Goal: Task Accomplishment & Management: Complete application form

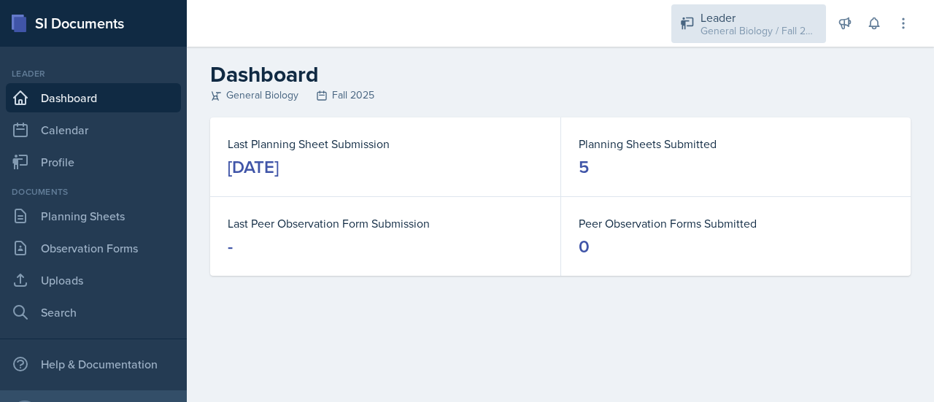
click at [720, 36] on div "General Biology / Fall 2025" at bounding box center [758, 30] width 117 height 15
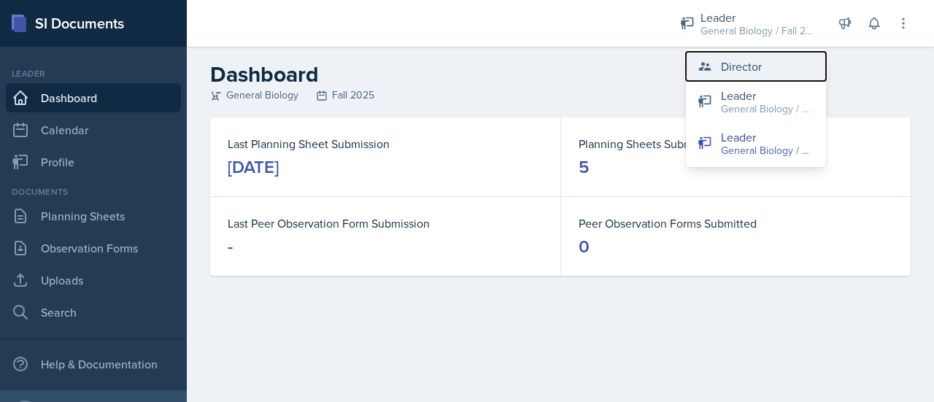
click at [756, 61] on div "Director" at bounding box center [741, 67] width 41 height 18
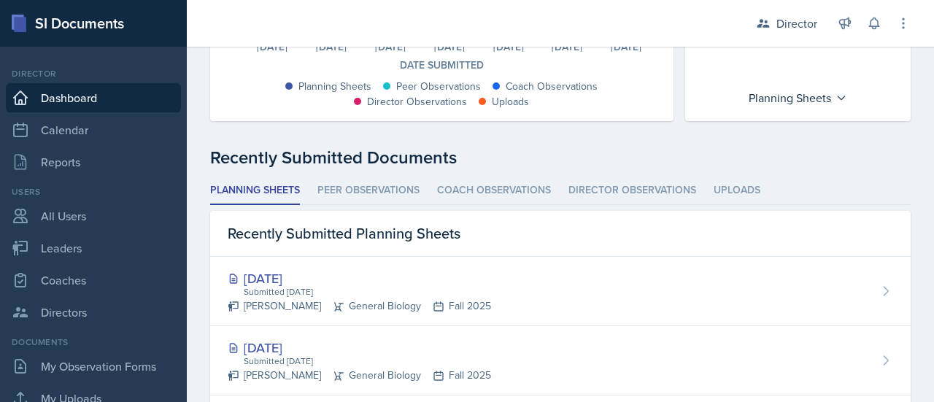
scroll to position [318, 0]
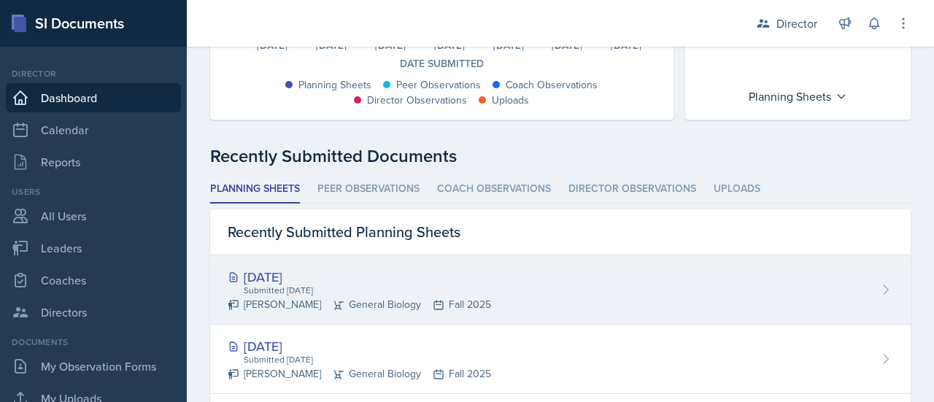
click at [621, 278] on div "[DATE] Submitted [DATE] [PERSON_NAME] General Biology Fall 2025" at bounding box center [560, 289] width 700 height 69
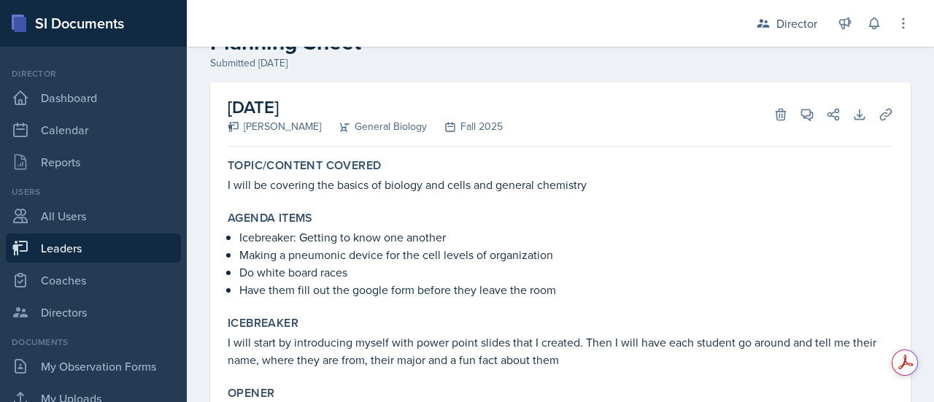
scroll to position [47, 0]
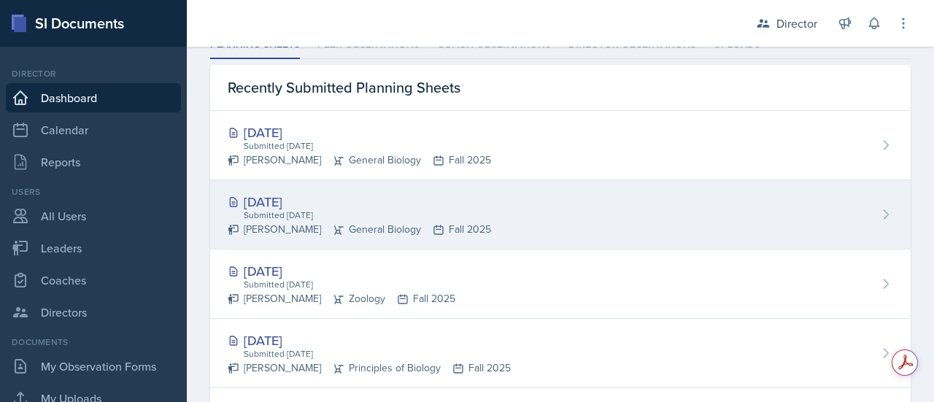
scroll to position [463, 0]
click at [325, 199] on div "[DATE]" at bounding box center [359, 201] width 263 height 20
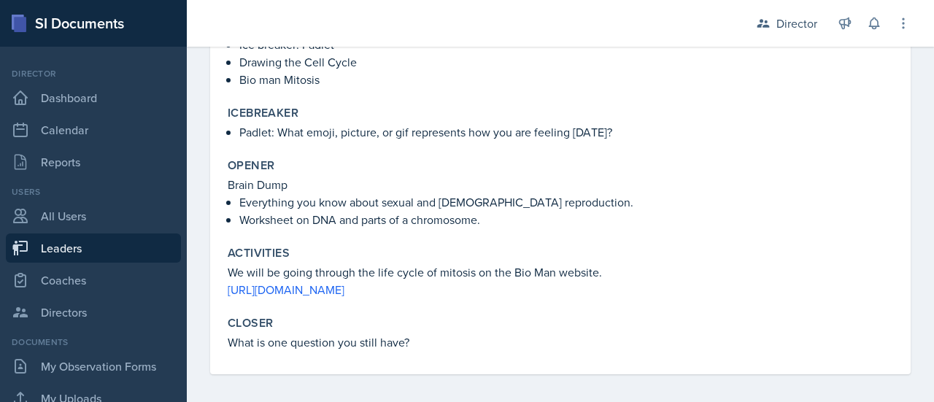
scroll to position [276, 0]
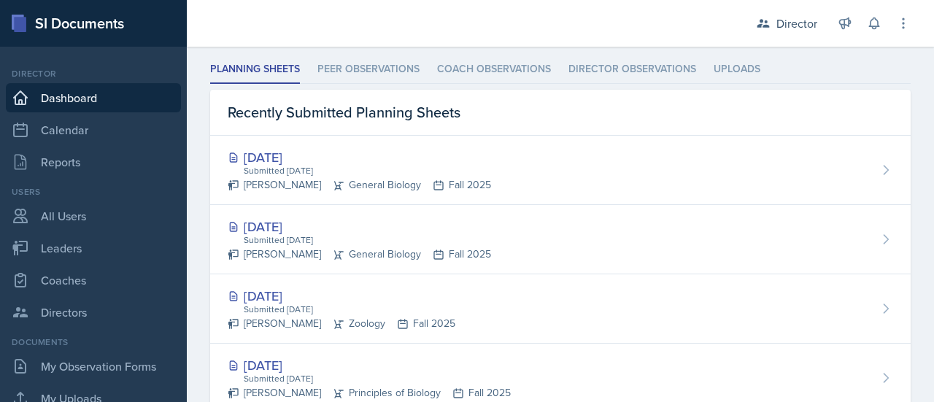
scroll to position [439, 0]
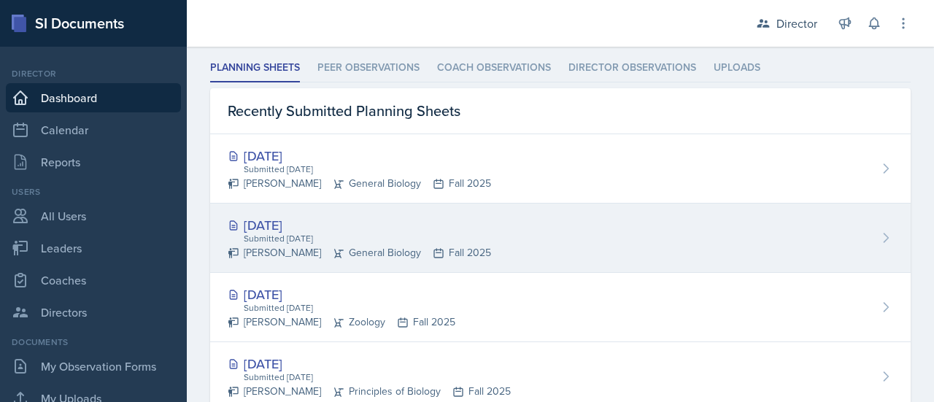
click at [544, 260] on div "Sep 25th, 2025 Submitted Sep 29th, 2025 Tierney Marlow General Biology Fall 2025" at bounding box center [560, 238] width 700 height 69
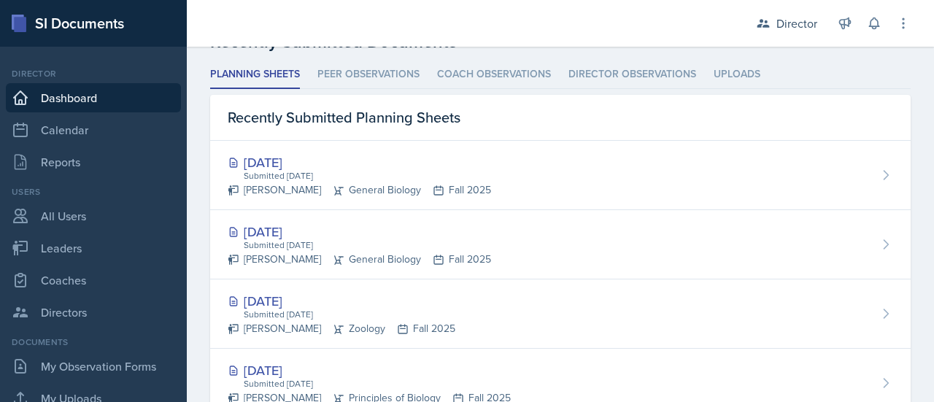
scroll to position [440, 0]
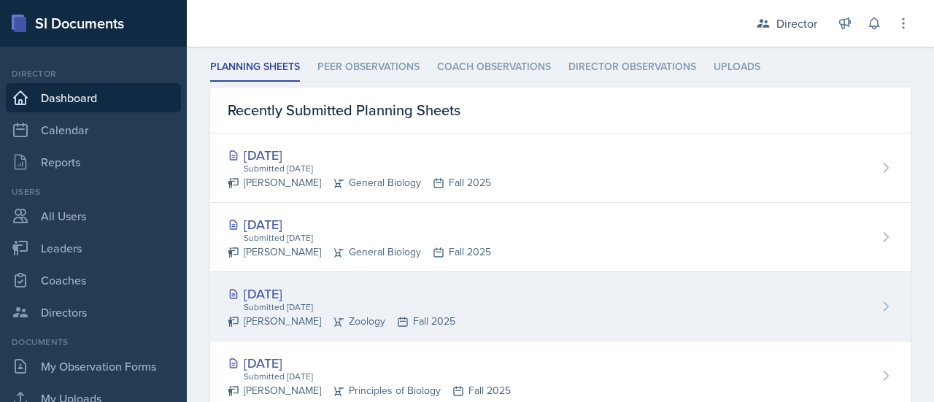
click at [523, 306] on div "Sep 29th, 2025 Submitted Sep 29th, 2025 Abby Fisher Zoology Fall 2025" at bounding box center [560, 306] width 700 height 69
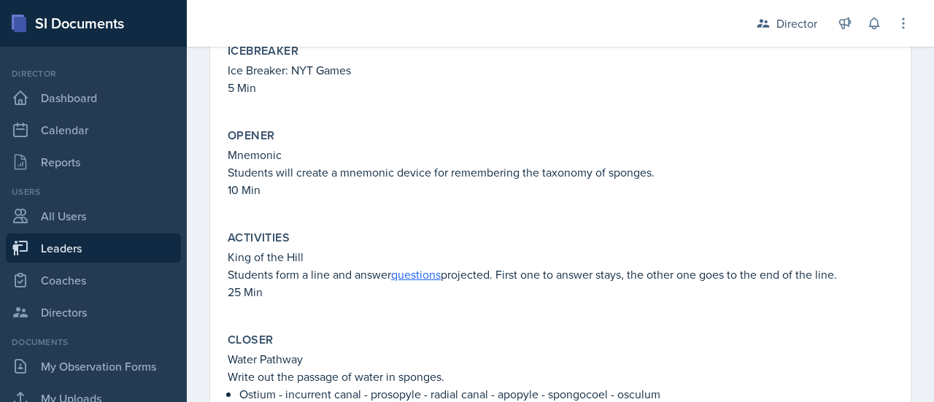
scroll to position [102, 0]
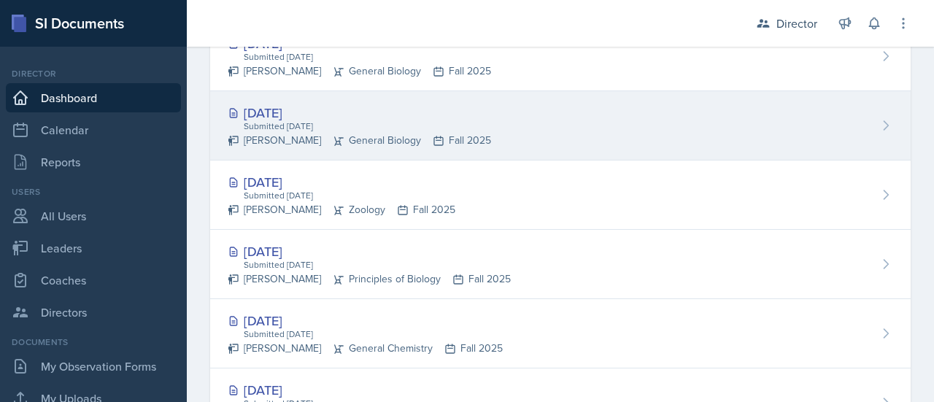
scroll to position [551, 0]
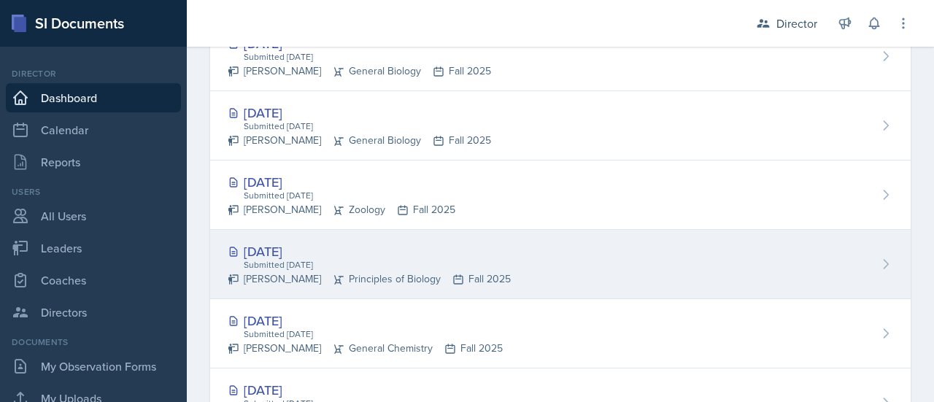
click at [290, 260] on div "Submitted [DATE]" at bounding box center [376, 264] width 268 height 13
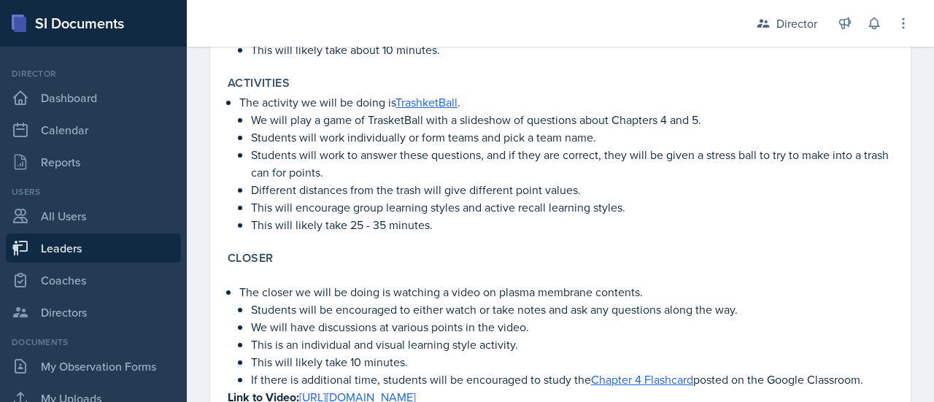
scroll to position [665, 0]
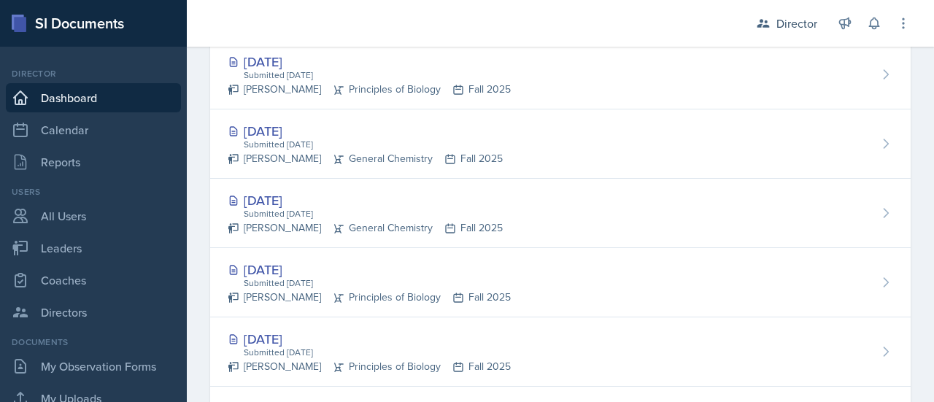
scroll to position [740, 0]
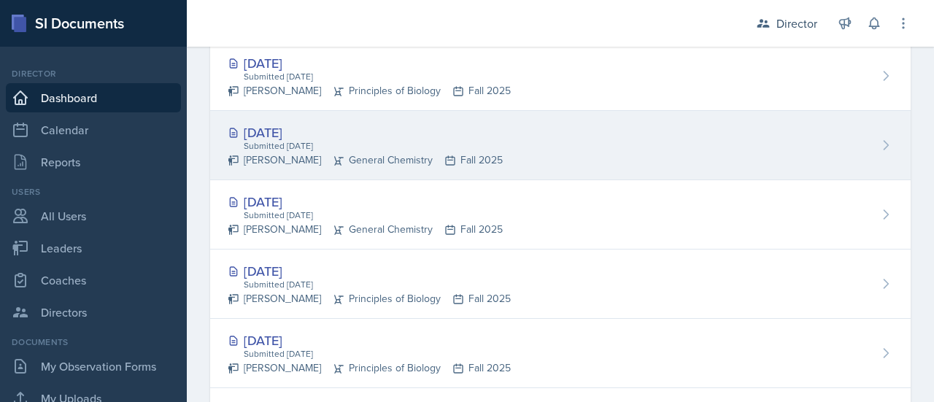
click at [286, 133] on div "[DATE]" at bounding box center [365, 133] width 275 height 20
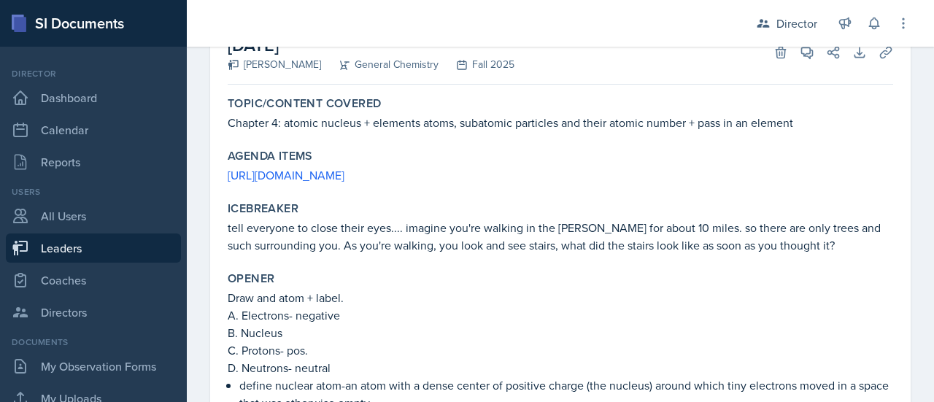
scroll to position [110, 0]
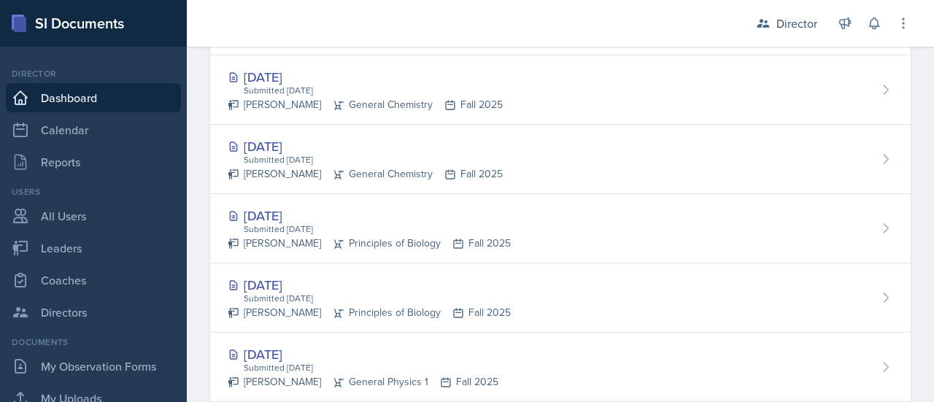
scroll to position [796, 0]
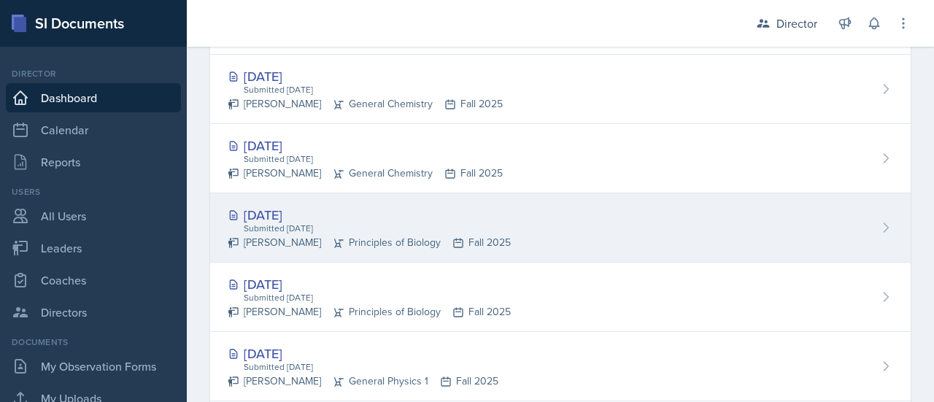
click at [300, 215] on div "[DATE]" at bounding box center [369, 215] width 283 height 20
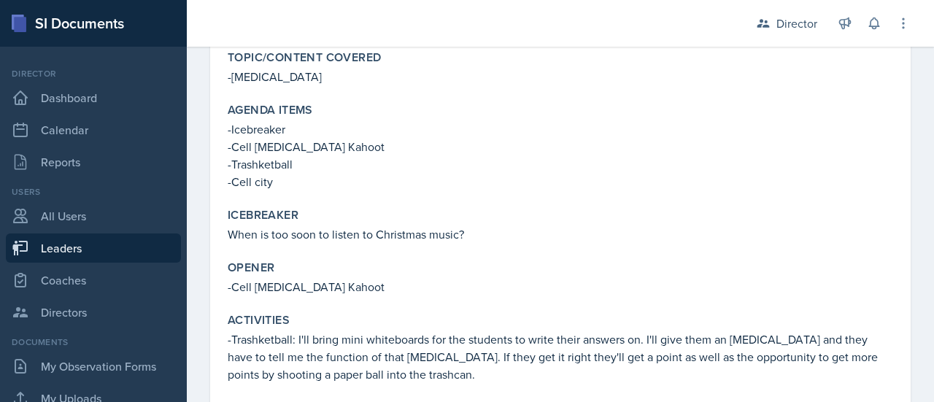
scroll to position [156, 0]
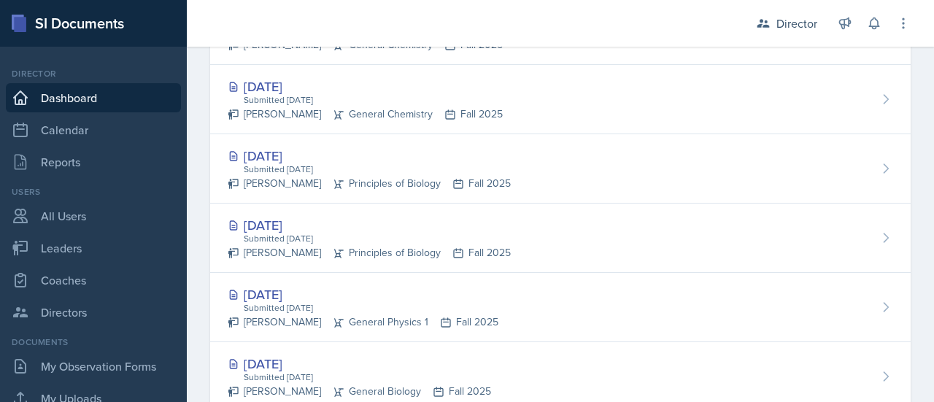
scroll to position [896, 0]
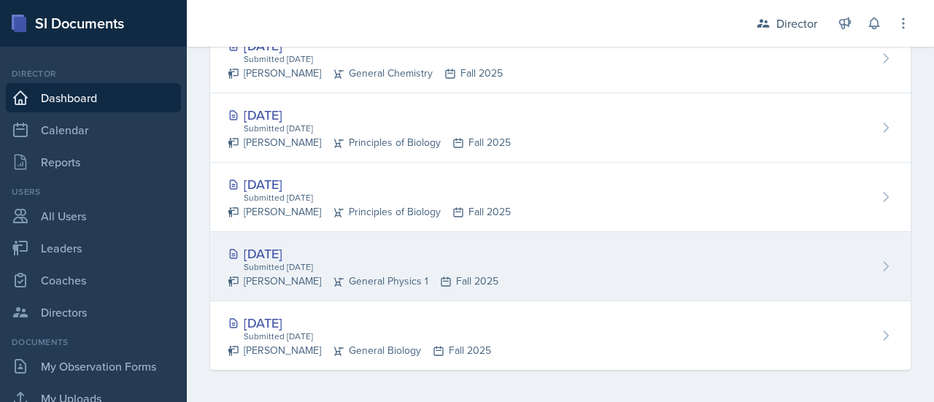
click at [284, 245] on div "[DATE]" at bounding box center [363, 254] width 271 height 20
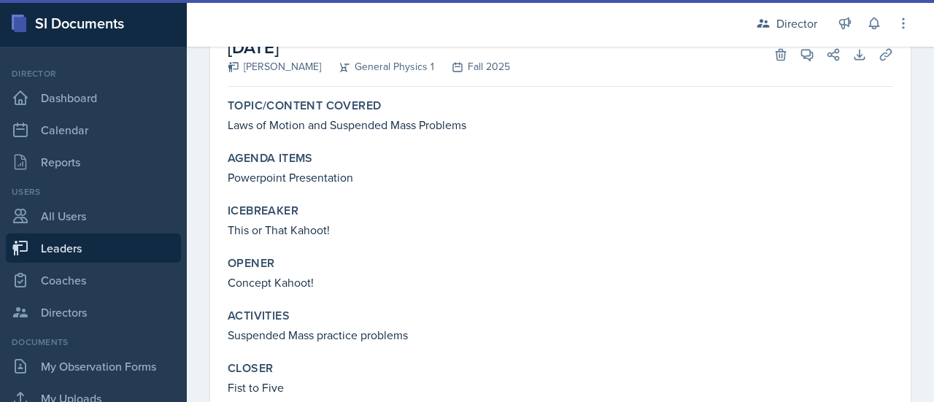
scroll to position [159, 0]
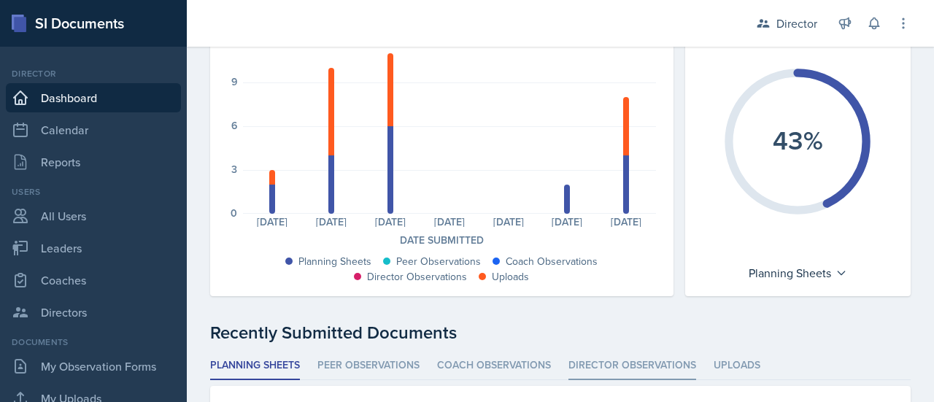
scroll to position [152, 0]
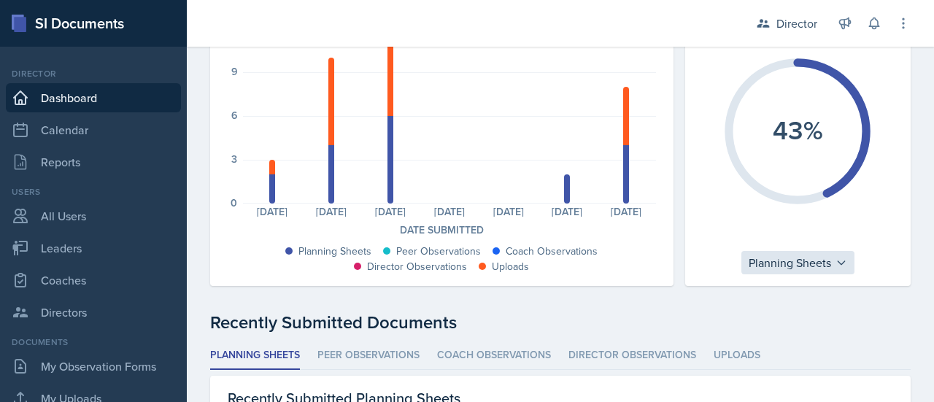
click at [805, 258] on div "Planning Sheets" at bounding box center [797, 262] width 113 height 23
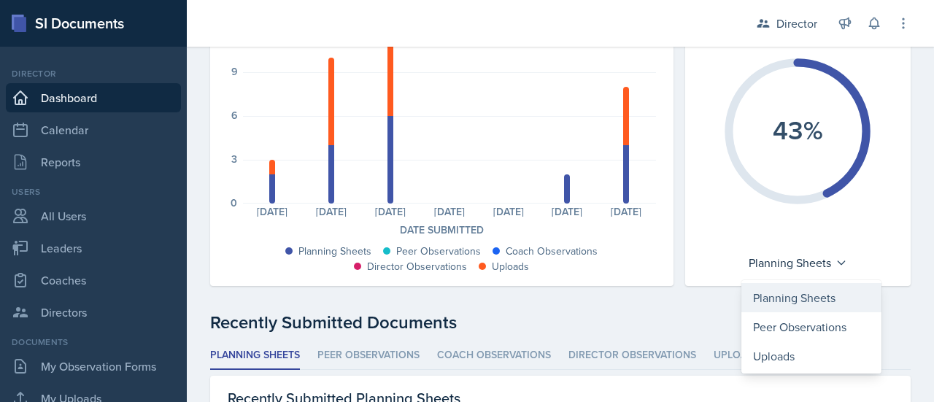
click at [791, 287] on div "Planning Sheets" at bounding box center [811, 297] width 140 height 29
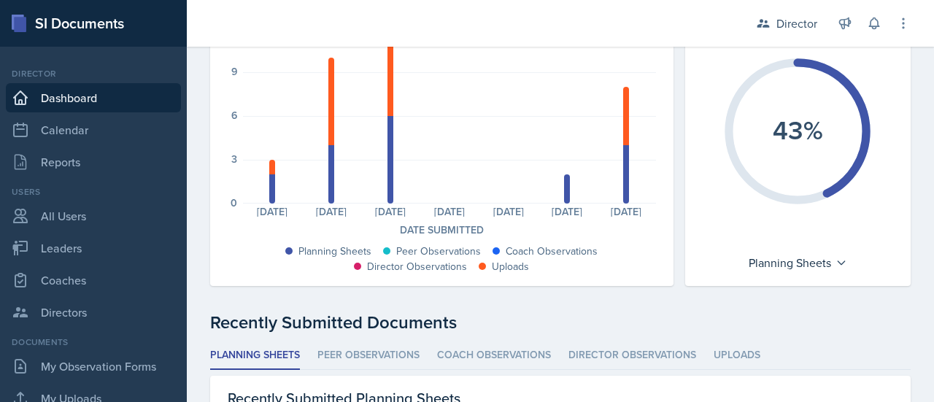
click at [803, 157] on icon "43%" at bounding box center [797, 131] width 163 height 163
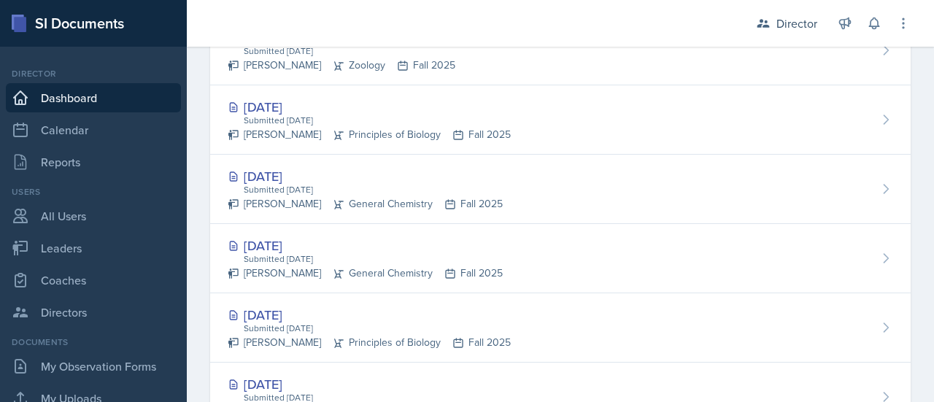
scroll to position [697, 0]
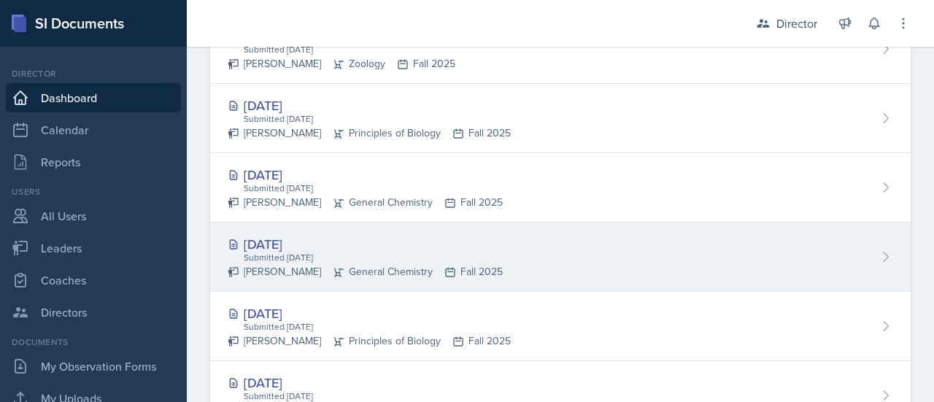
click at [362, 268] on div "Allie McClenney General Chemistry Fall 2025" at bounding box center [365, 271] width 275 height 15
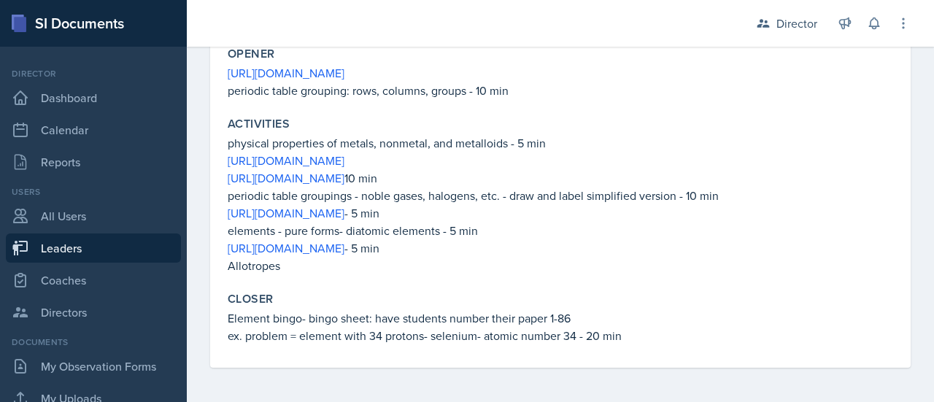
scroll to position [334, 0]
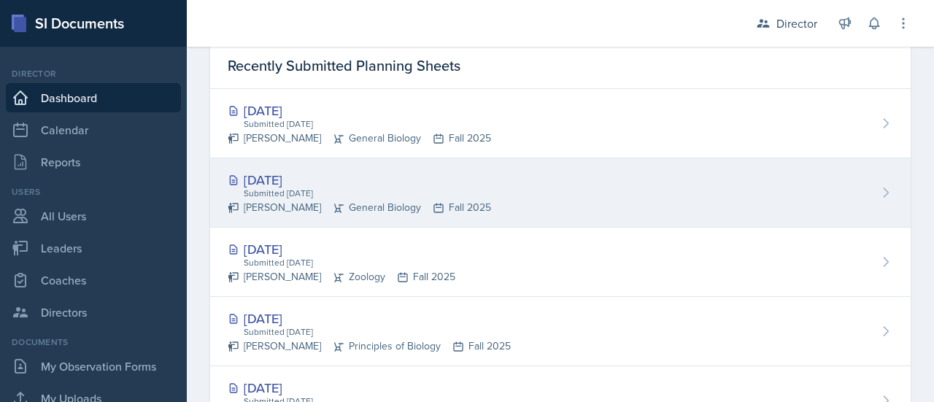
scroll to position [486, 0]
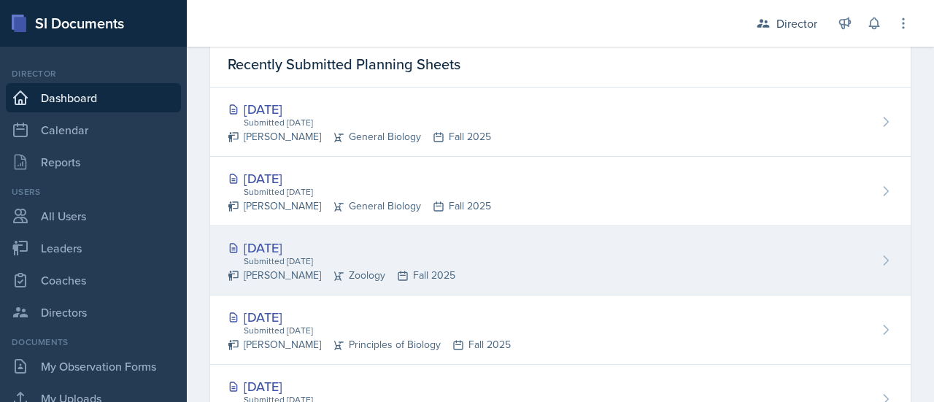
click at [298, 244] on div "[DATE]" at bounding box center [342, 248] width 228 height 20
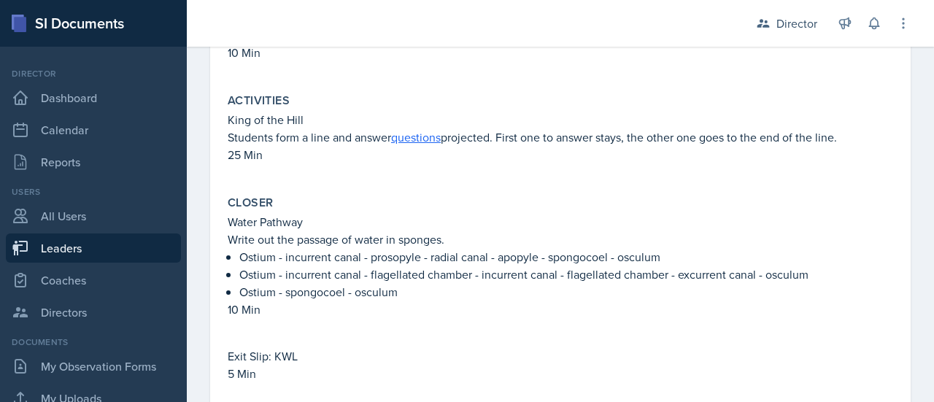
scroll to position [544, 0]
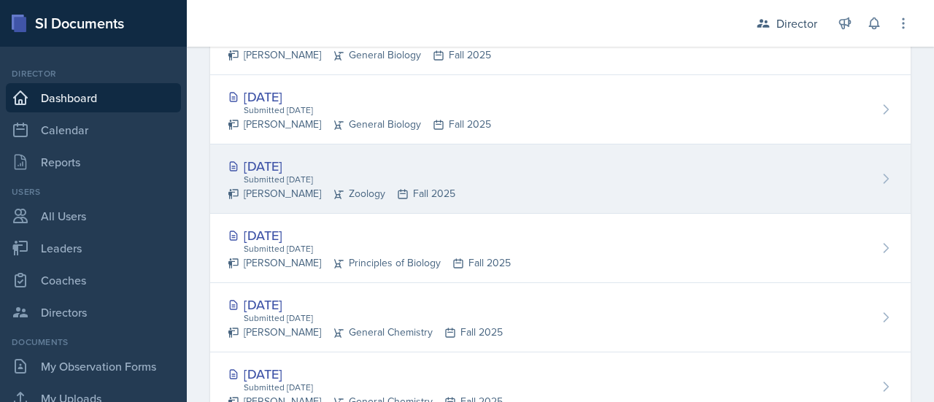
scroll to position [638, 0]
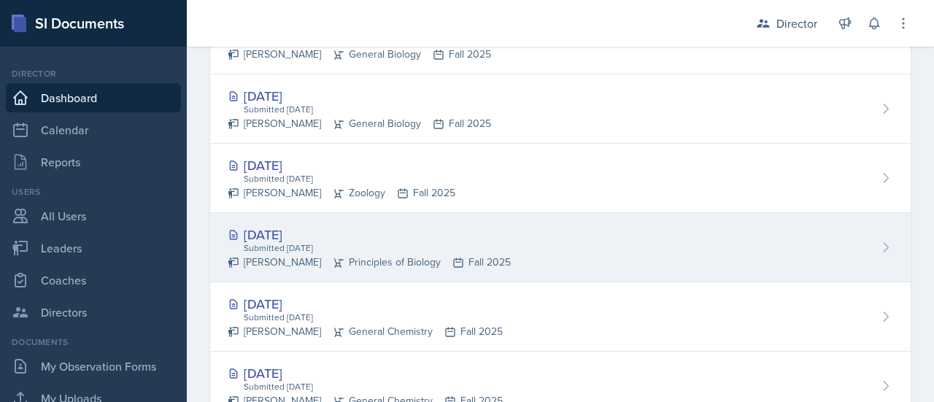
click at [315, 244] on div "Submitted [DATE]" at bounding box center [376, 247] width 268 height 13
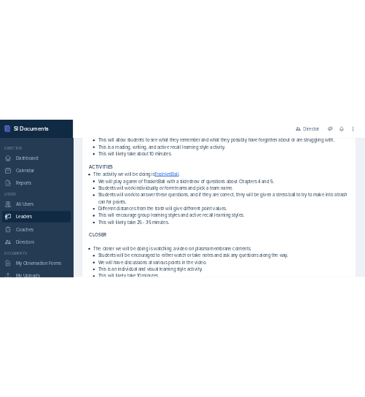
scroll to position [665, 0]
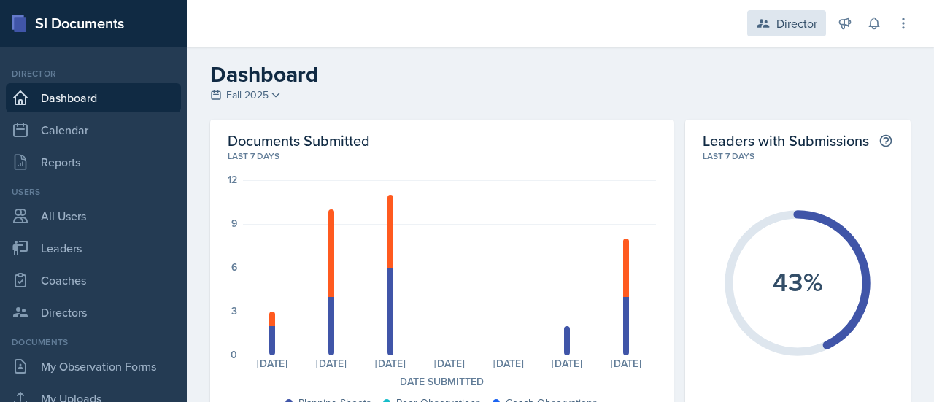
click at [810, 33] on div "Director" at bounding box center [786, 23] width 79 height 26
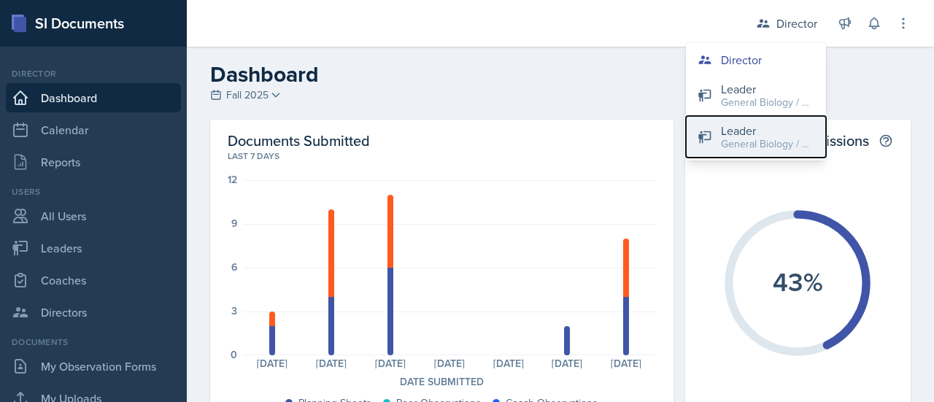
click at [753, 144] on div "General Biology / Fall 2025" at bounding box center [767, 143] width 93 height 15
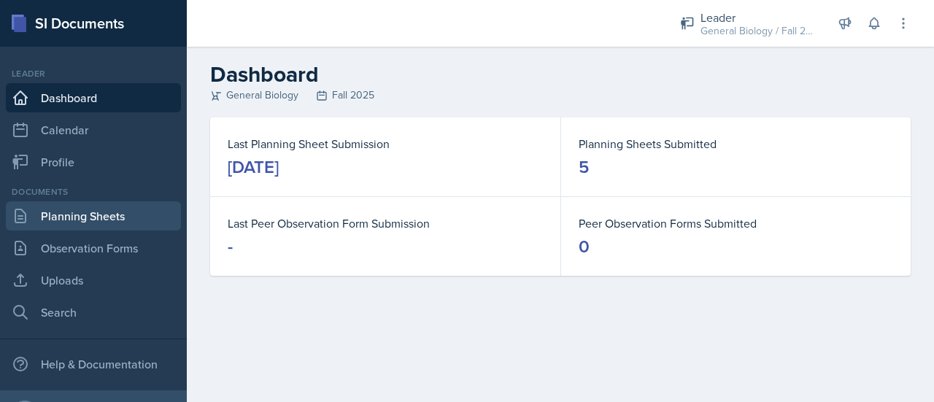
click at [90, 208] on link "Planning Sheets" at bounding box center [93, 215] width 175 height 29
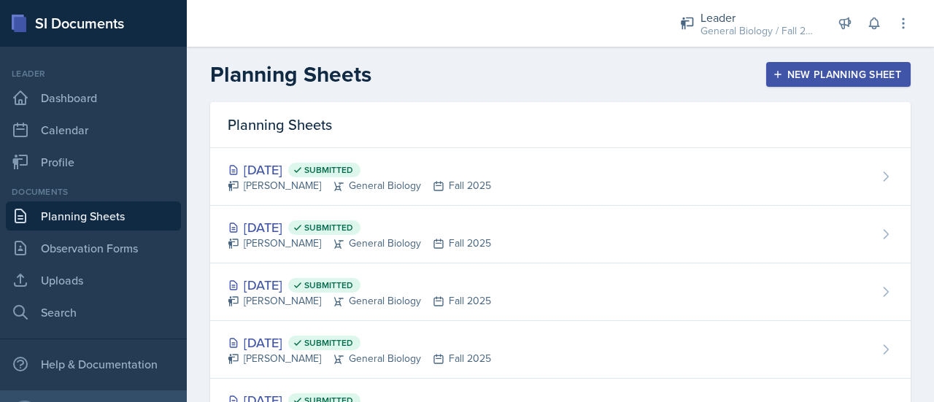
click at [805, 72] on div "New Planning Sheet" at bounding box center [837, 75] width 125 height 12
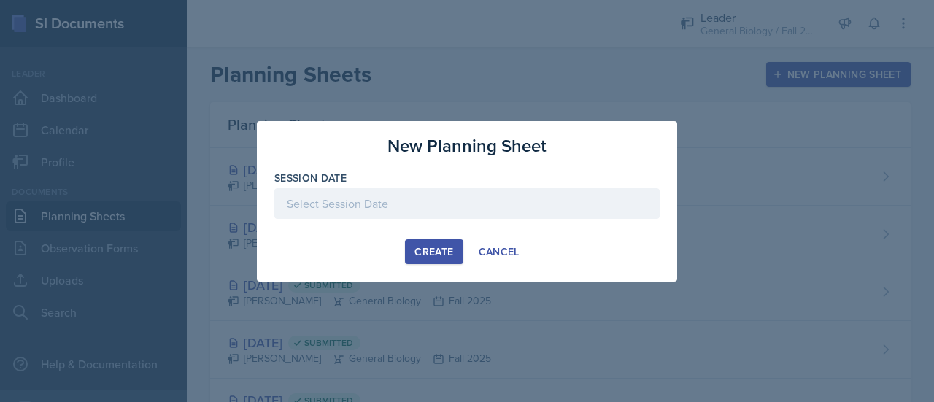
click at [462, 206] on div at bounding box center [466, 203] width 385 height 31
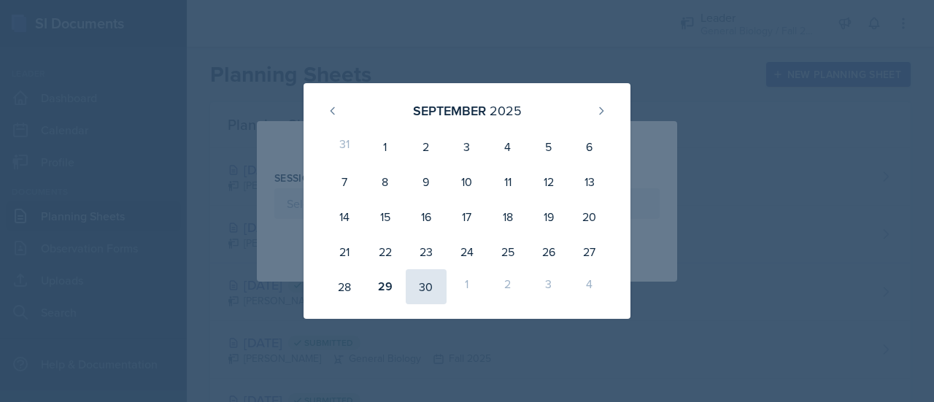
click at [433, 282] on div "30" at bounding box center [426, 286] width 41 height 35
type input "[DATE]"
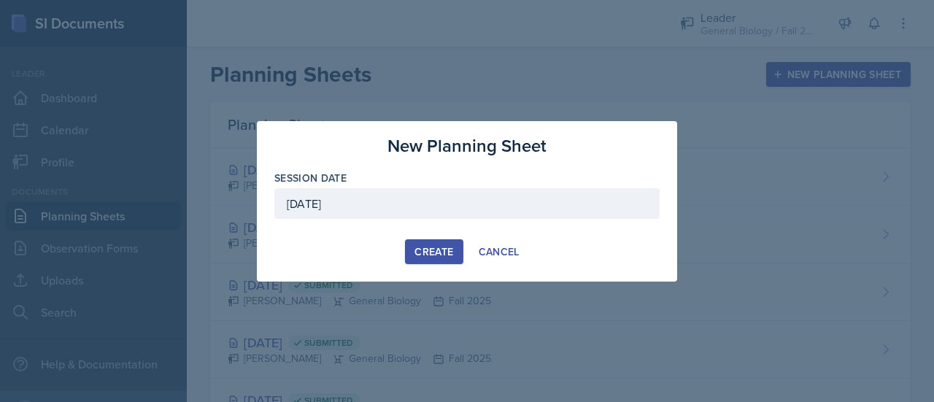
click at [448, 252] on div "Create" at bounding box center [433, 252] width 39 height 12
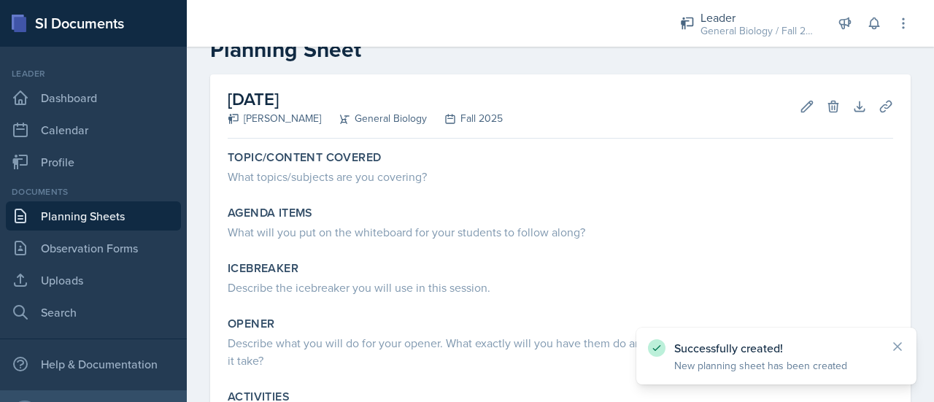
scroll to position [41, 0]
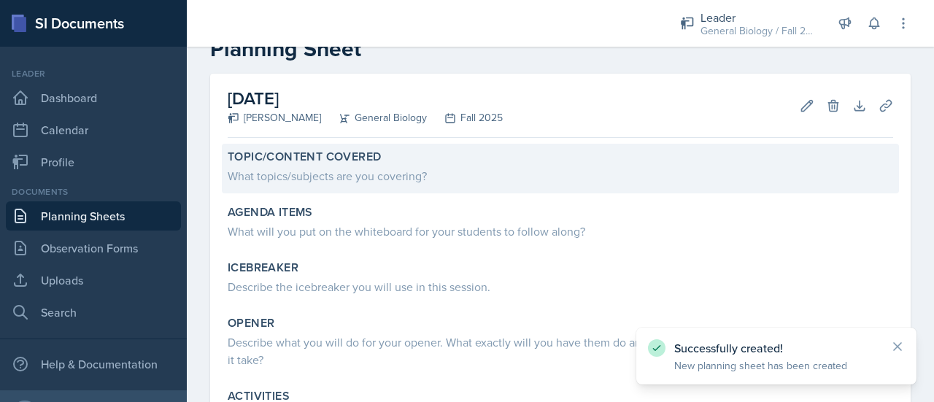
click at [295, 177] on div "What topics/subjects are you covering?" at bounding box center [560, 176] width 665 height 18
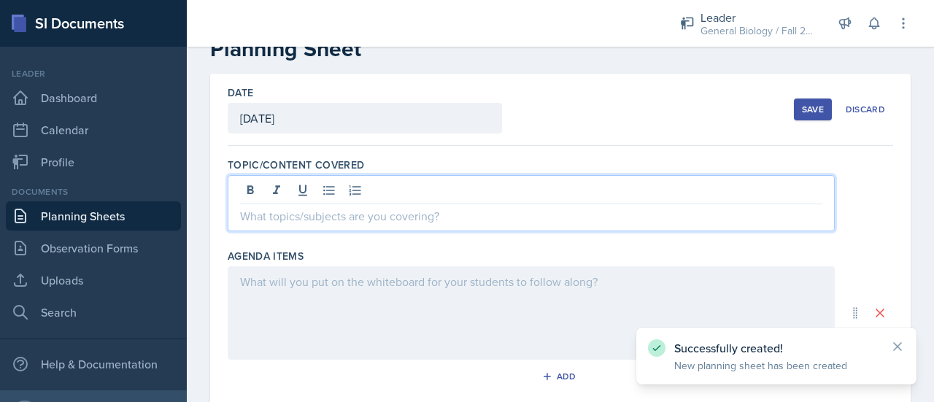
click at [314, 186] on div at bounding box center [531, 203] width 607 height 56
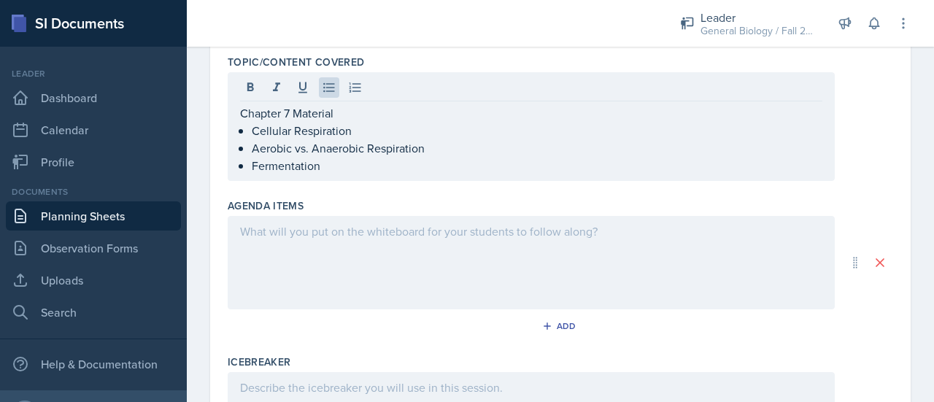
click at [324, 244] on div at bounding box center [531, 262] width 607 height 93
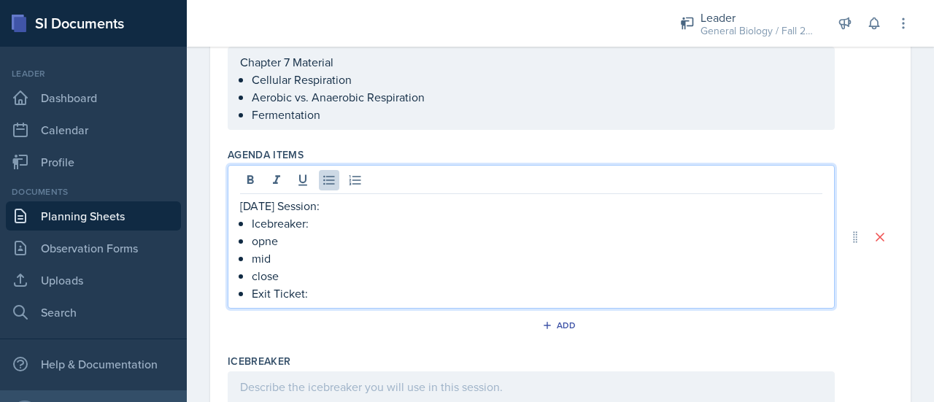
click at [292, 244] on p "opne" at bounding box center [537, 241] width 570 height 18
click at [327, 232] on p "Cellular Respiration Video" at bounding box center [537, 241] width 570 height 18
click at [333, 229] on p "Icebreaker:" at bounding box center [537, 223] width 570 height 18
click at [401, 242] on p "Cellular Respiration Video" at bounding box center [537, 241] width 570 height 18
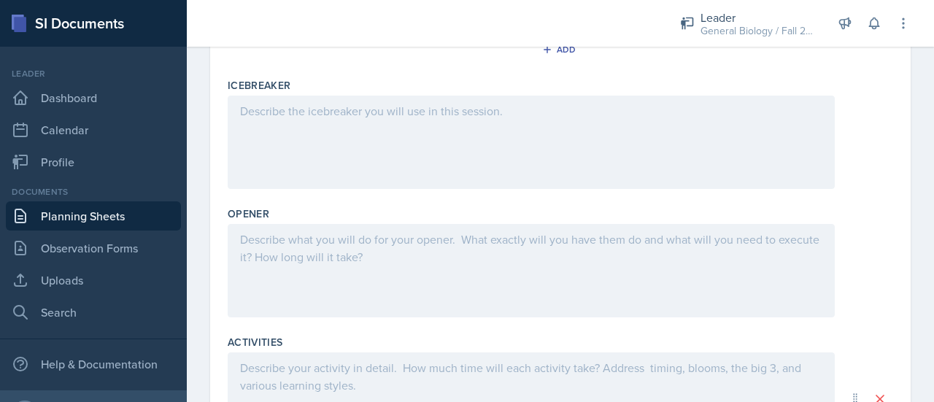
scroll to position [462, 0]
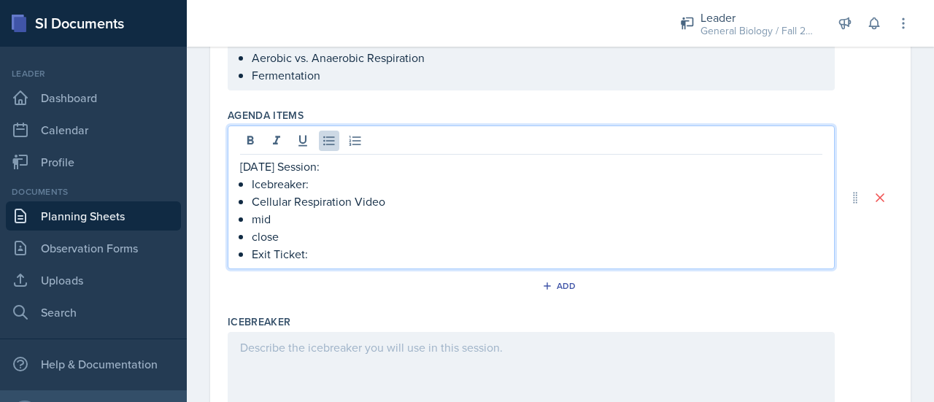
click at [319, 364] on div at bounding box center [531, 378] width 607 height 93
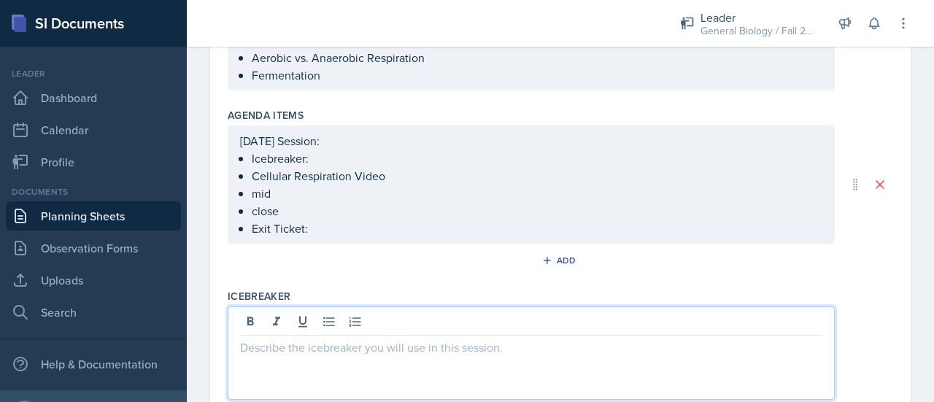
scroll to position [234, 0]
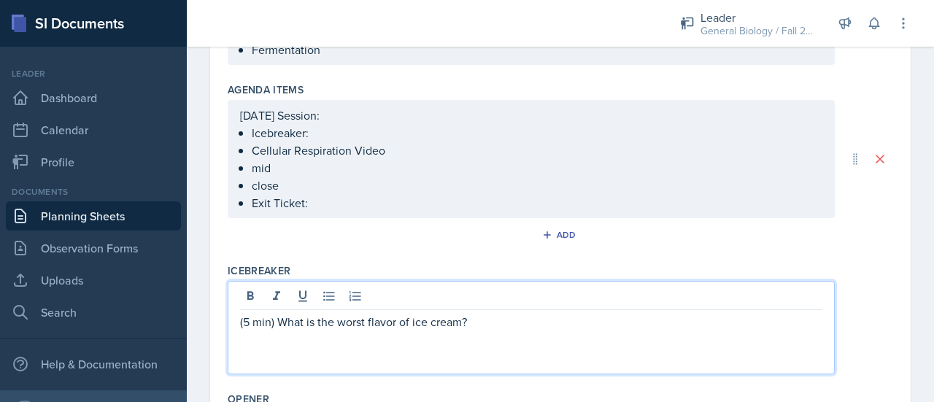
click at [327, 131] on p "Icebreaker:" at bounding box center [537, 133] width 570 height 18
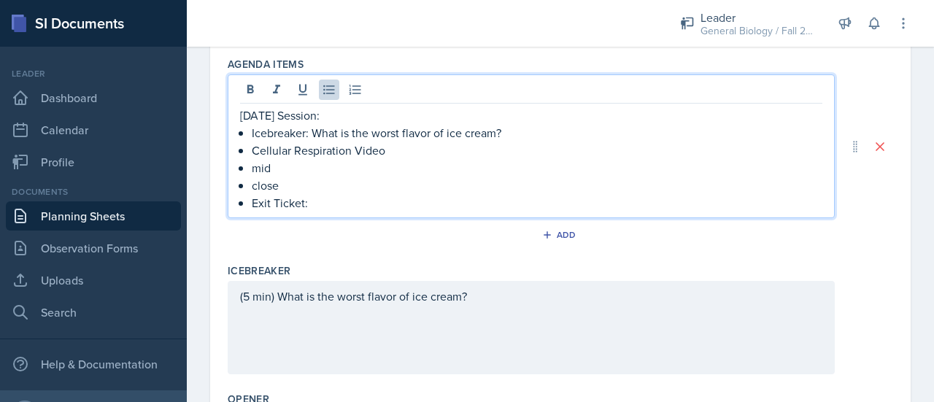
click at [319, 199] on p "Exit Ticket:" at bounding box center [537, 203] width 570 height 18
drag, startPoint x: 287, startPoint y: 184, endPoint x: 253, endPoint y: 187, distance: 34.4
click at [253, 187] on p "close" at bounding box center [537, 186] width 570 height 18
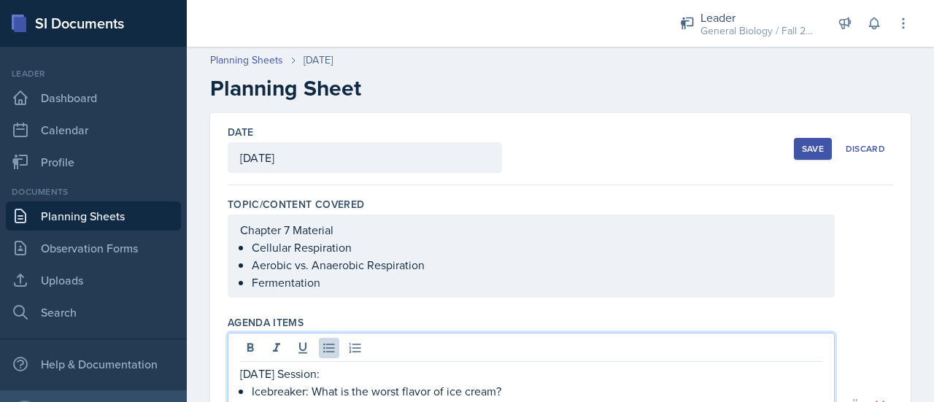
scroll to position [0, 0]
click at [794, 155] on button "Save" at bounding box center [813, 150] width 38 height 22
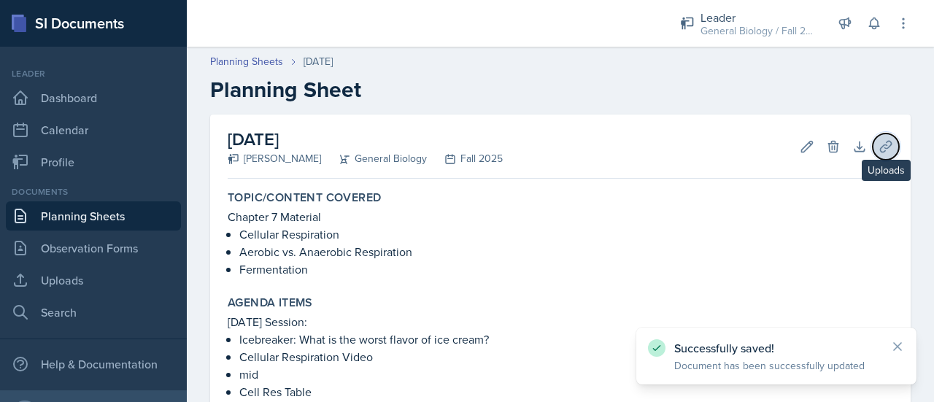
click at [878, 151] on icon at bounding box center [885, 146] width 15 height 15
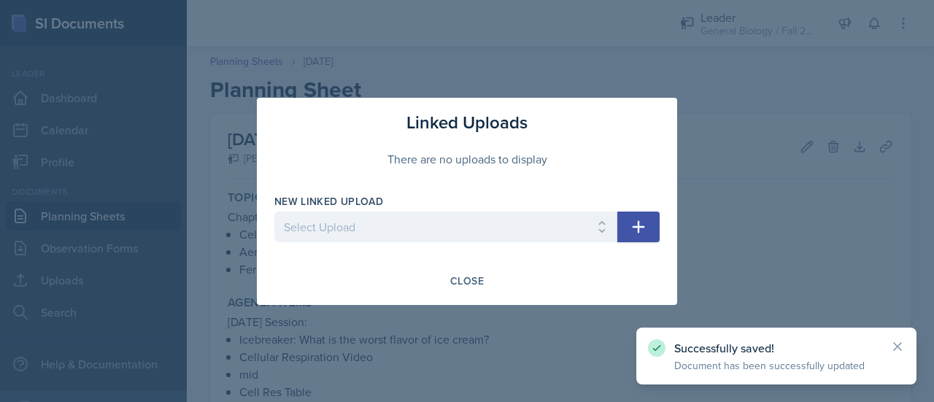
click at [638, 214] on button "button" at bounding box center [638, 227] width 42 height 31
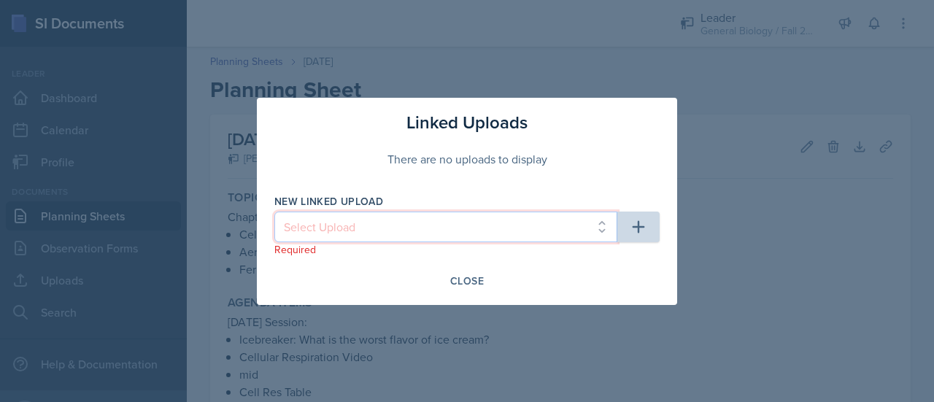
click at [471, 225] on select "Select Upload" at bounding box center [445, 227] width 343 height 31
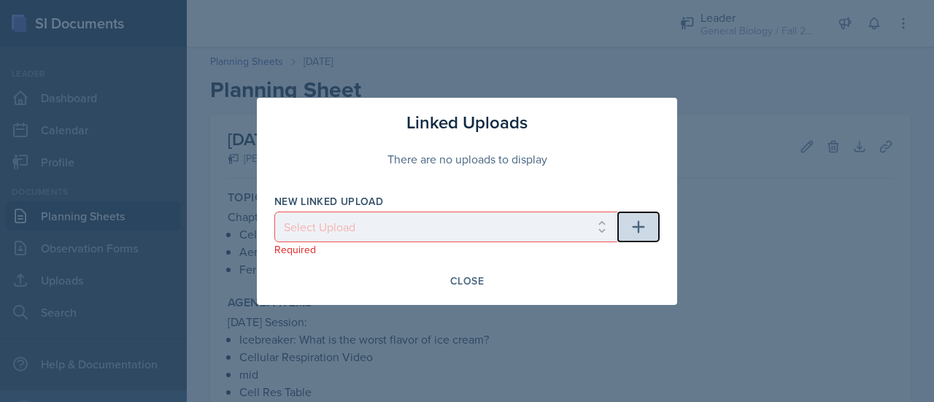
click at [655, 229] on button "button" at bounding box center [638, 227] width 42 height 31
click at [461, 284] on div "Close" at bounding box center [467, 281] width 34 height 12
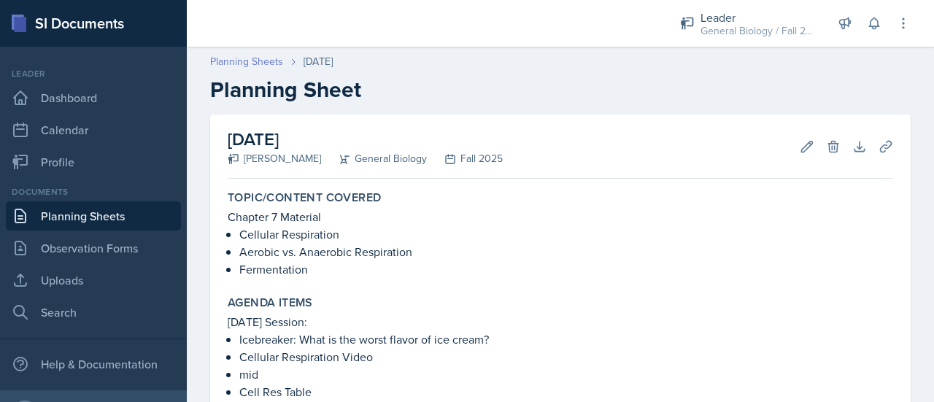
click at [261, 59] on link "Planning Sheets" at bounding box center [246, 61] width 73 height 15
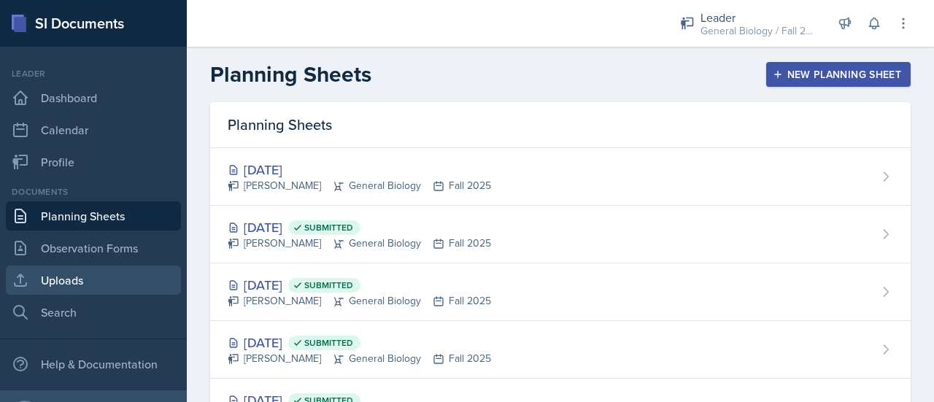
click at [44, 279] on link "Uploads" at bounding box center [93, 280] width 175 height 29
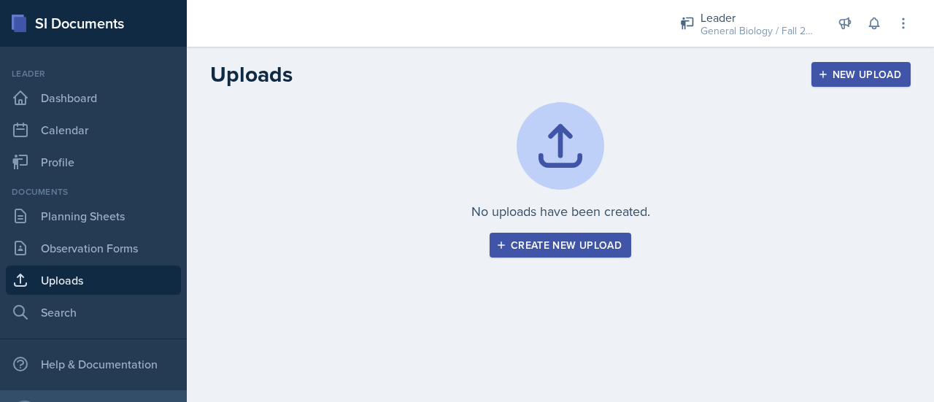
click at [510, 250] on div "Create new upload" at bounding box center [560, 245] width 123 height 12
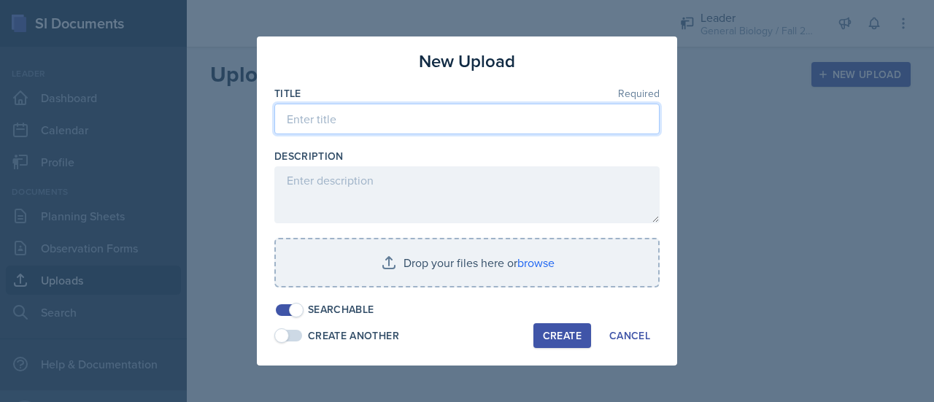
click at [443, 117] on input at bounding box center [466, 119] width 385 height 31
type input "Cellular Respiration Table"
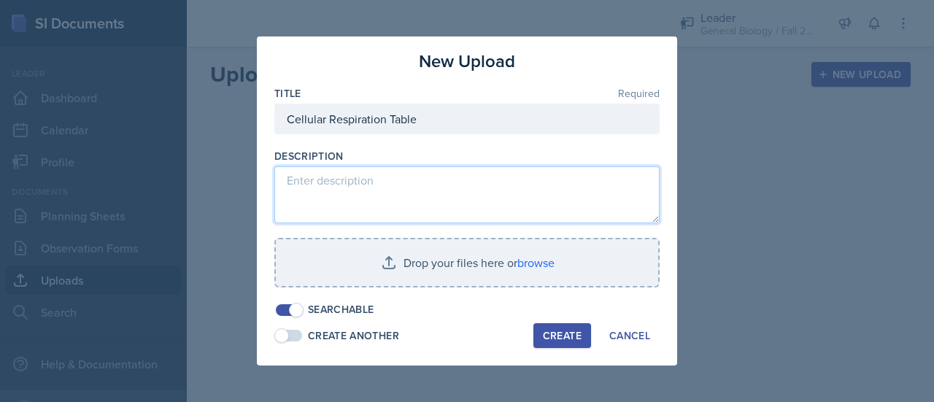
click at [322, 195] on textarea at bounding box center [466, 194] width 385 height 57
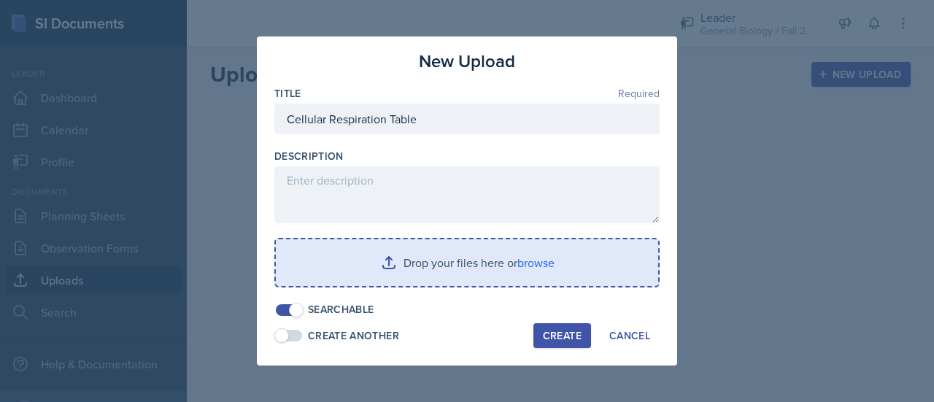
click at [468, 268] on input "file" at bounding box center [467, 262] width 382 height 47
click at [382, 256] on input "file" at bounding box center [467, 262] width 382 height 47
click at [532, 260] on input "file" at bounding box center [467, 262] width 382 height 47
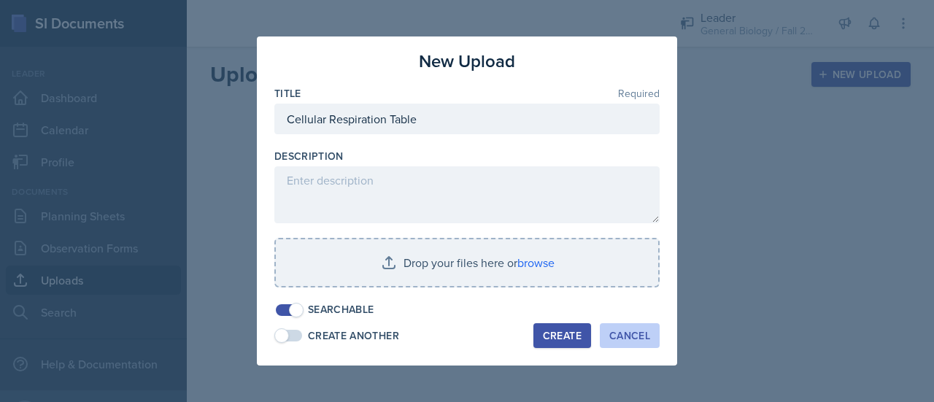
click at [651, 339] on button "Cancel" at bounding box center [630, 335] width 60 height 25
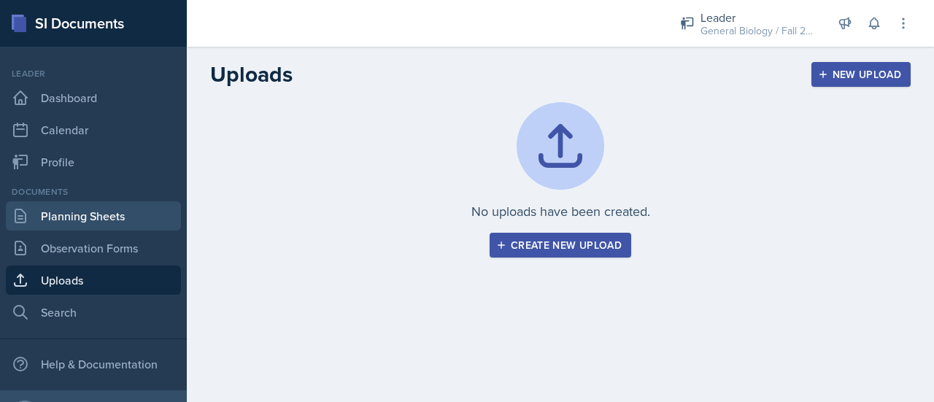
click at [94, 215] on link "Planning Sheets" at bounding box center [93, 215] width 175 height 29
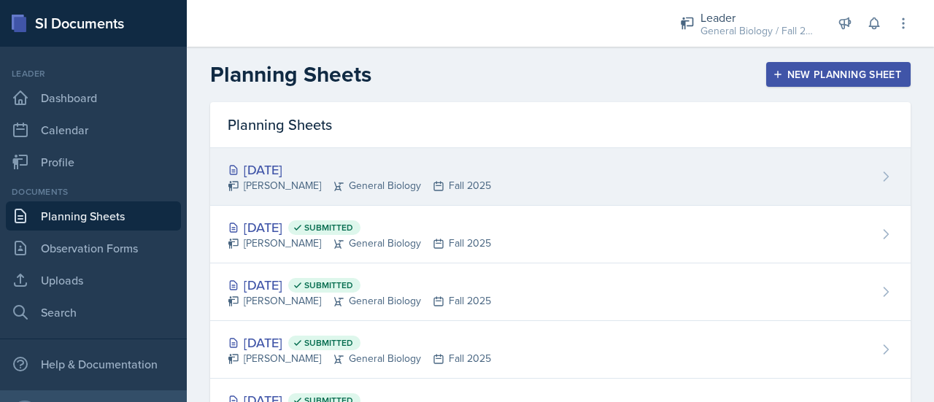
click at [465, 179] on div "[PERSON_NAME] General Biology Fall 2025" at bounding box center [359, 185] width 263 height 15
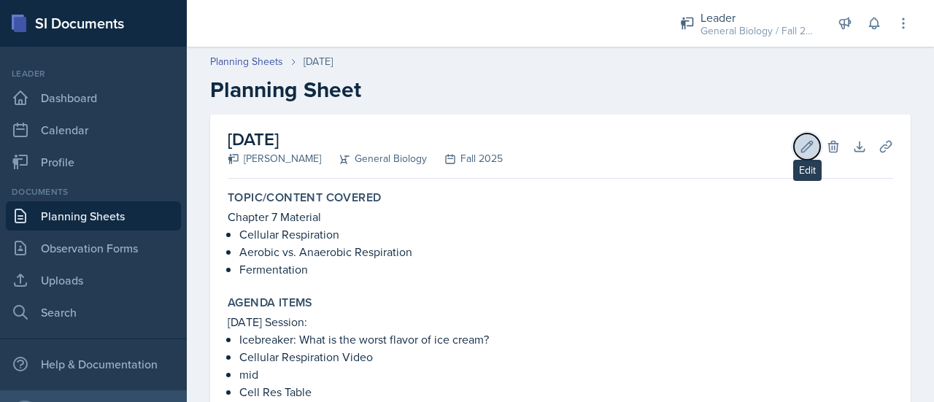
click at [802, 152] on icon at bounding box center [807, 146] width 15 height 15
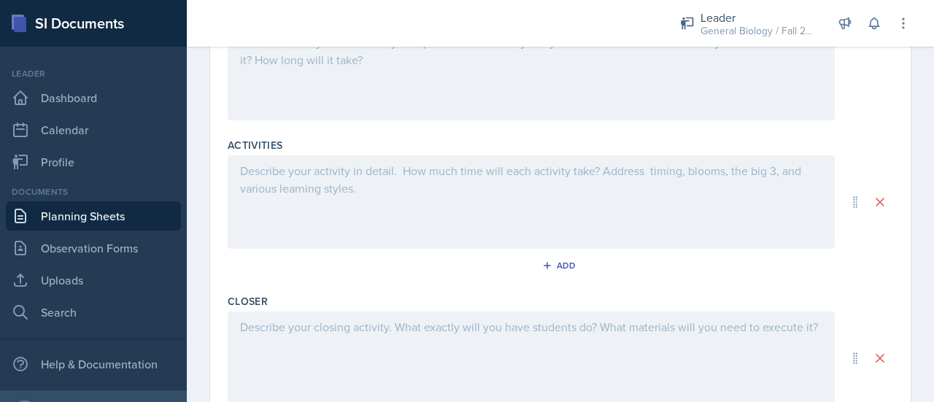
click at [369, 343] on div at bounding box center [531, 357] width 607 height 93
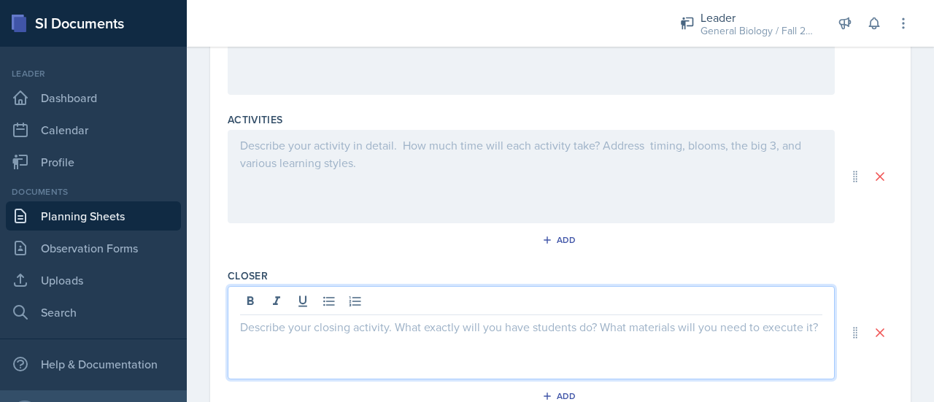
scroll to position [702, 0]
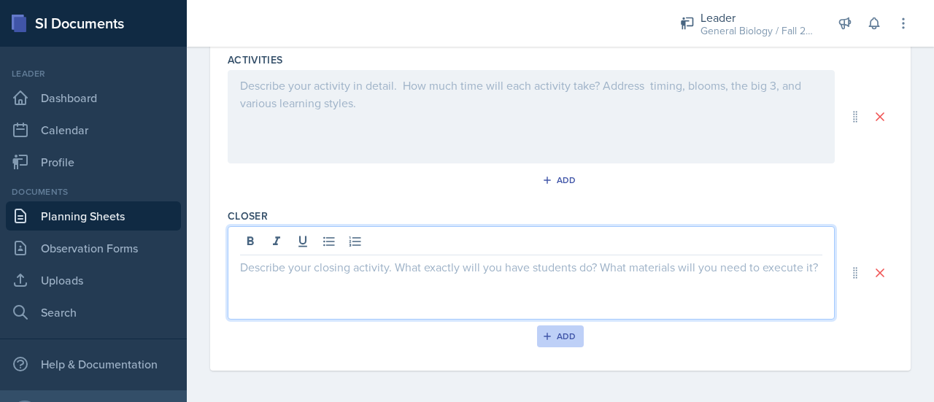
click at [561, 332] on div "Add" at bounding box center [560, 336] width 31 height 12
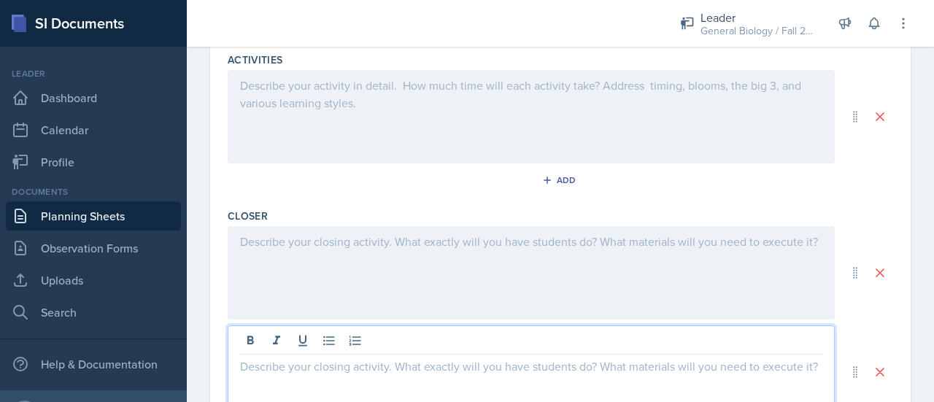
click at [310, 336] on div at bounding box center [531, 371] width 607 height 93
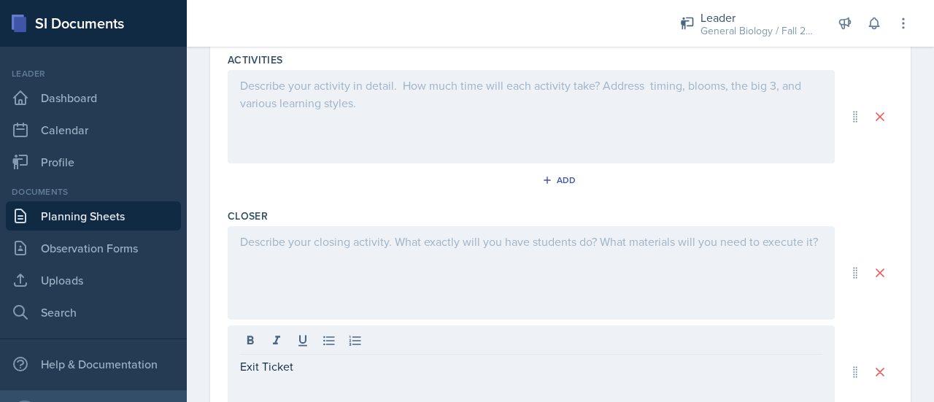
click at [280, 253] on div at bounding box center [531, 272] width 607 height 93
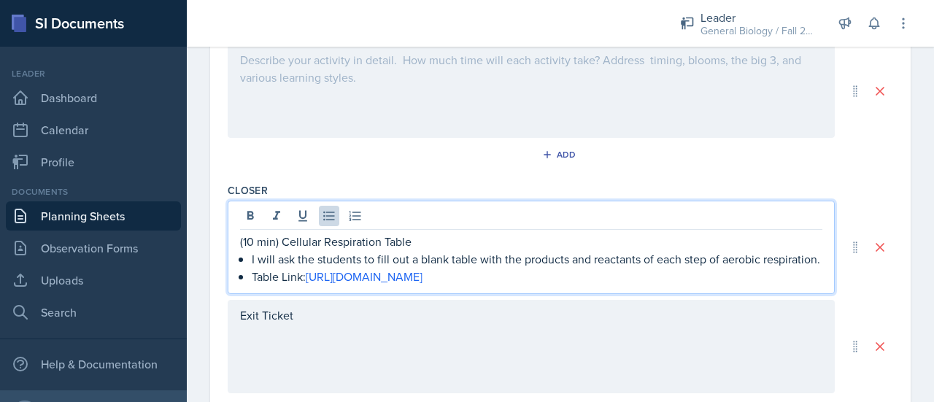
click at [361, 268] on p "I will ask the students to fill out a blank table with the products and reactan…" at bounding box center [537, 259] width 570 height 18
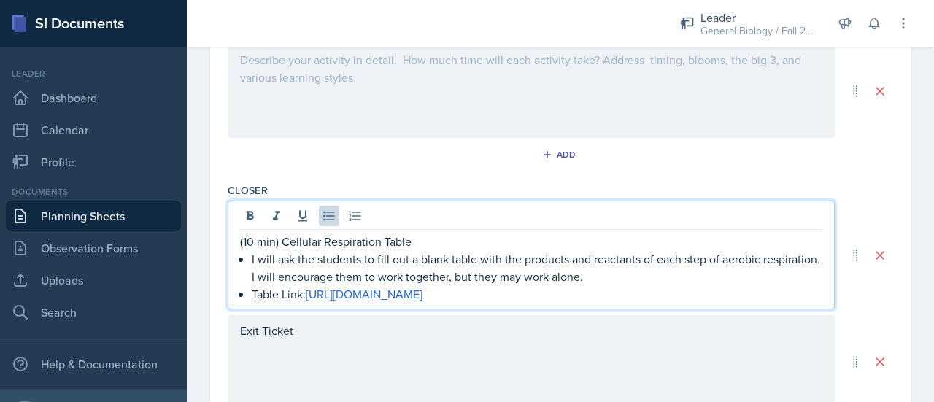
click at [311, 277] on p "I will ask the students to fill out a blank table with the products and reactan…" at bounding box center [537, 267] width 570 height 35
click at [422, 301] on link "[URL][DOMAIN_NAME]" at bounding box center [364, 294] width 117 height 16
click at [582, 285] on p "I will encourage them to work together, but they may work alone." at bounding box center [537, 277] width 570 height 18
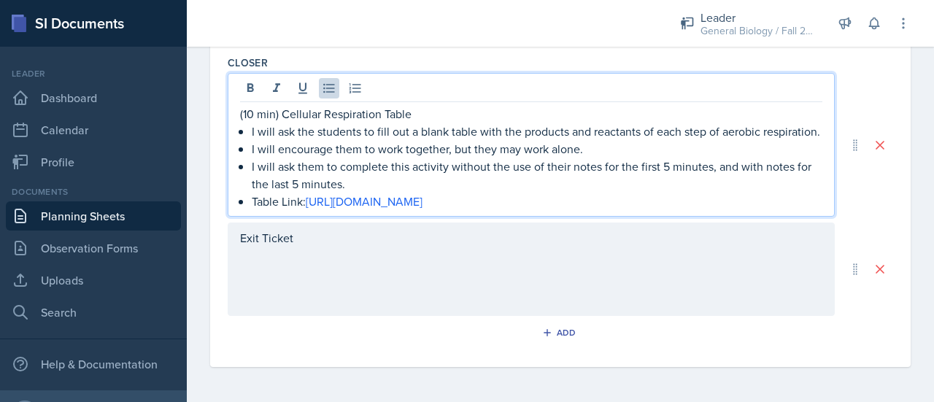
click at [400, 276] on div "Exit Ticket" at bounding box center [531, 268] width 607 height 93
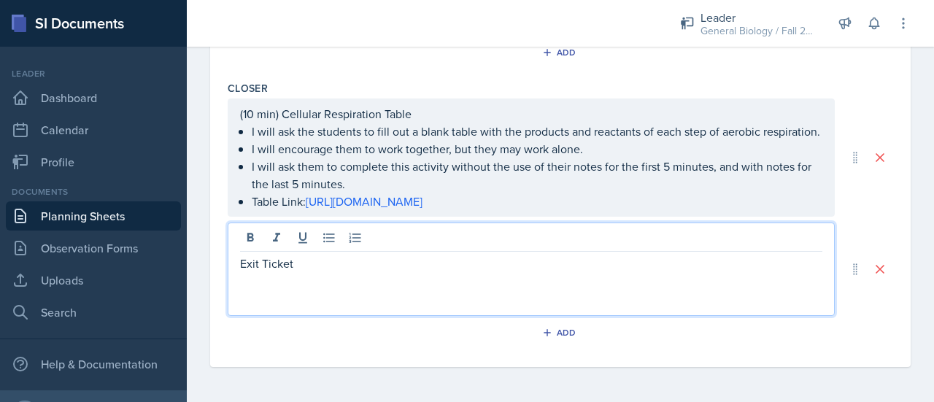
scroll to position [861, 0]
click at [245, 266] on p "Exit Ticket" at bounding box center [531, 264] width 582 height 18
click at [241, 265] on p "Exit Ticket" at bounding box center [531, 264] width 582 height 18
click at [407, 261] on p "(5 min) Exit Ticket" at bounding box center [531, 264] width 582 height 18
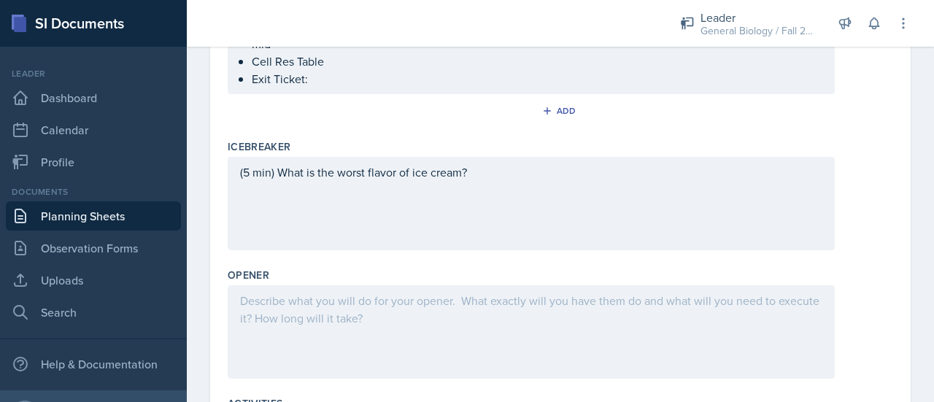
scroll to position [163, 0]
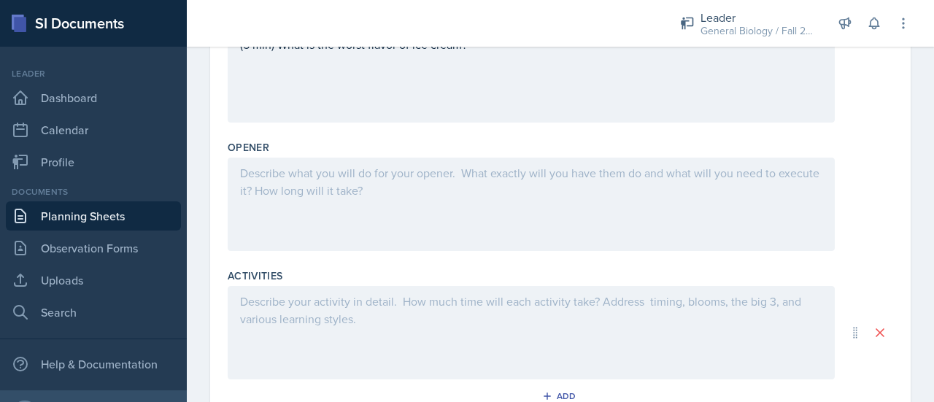
click at [337, 220] on div at bounding box center [531, 204] width 607 height 93
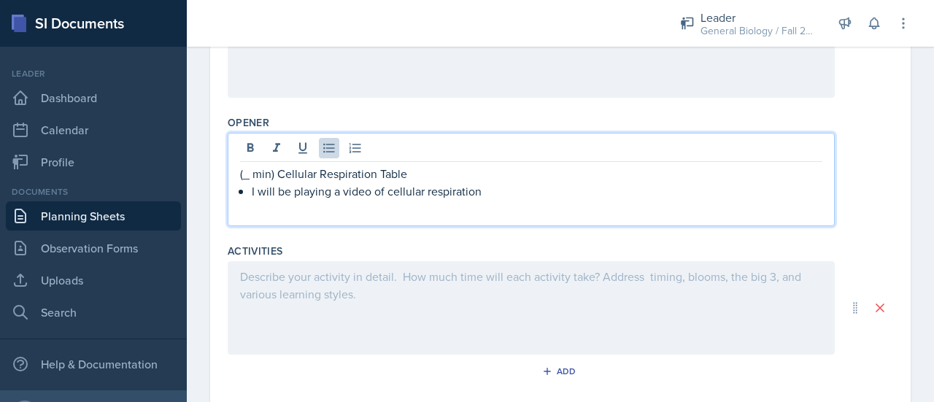
click at [378, 193] on p "I will be playing a video of cellular respiration" at bounding box center [537, 191] width 570 height 18
click at [544, 186] on p "I will be playing a video about cellular respiration" at bounding box center [537, 191] width 570 height 18
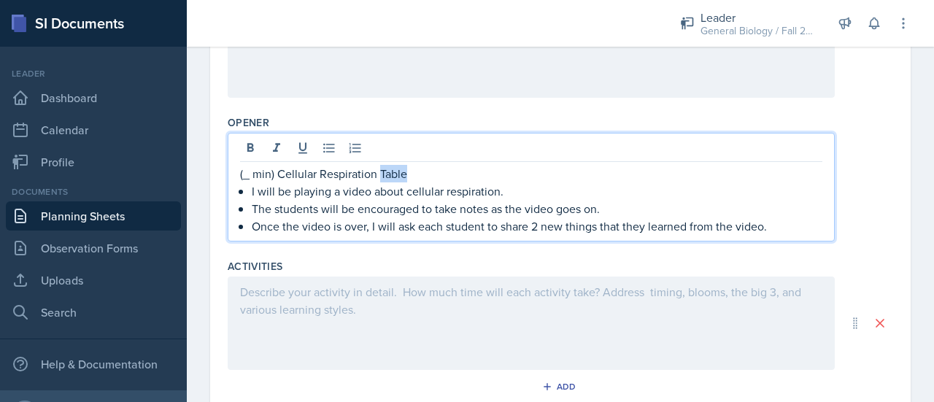
drag, startPoint x: 423, startPoint y: 173, endPoint x: 379, endPoint y: 171, distance: 43.8
click at [379, 171] on p "(_ min) Cellular Respiration Table" at bounding box center [531, 174] width 582 height 18
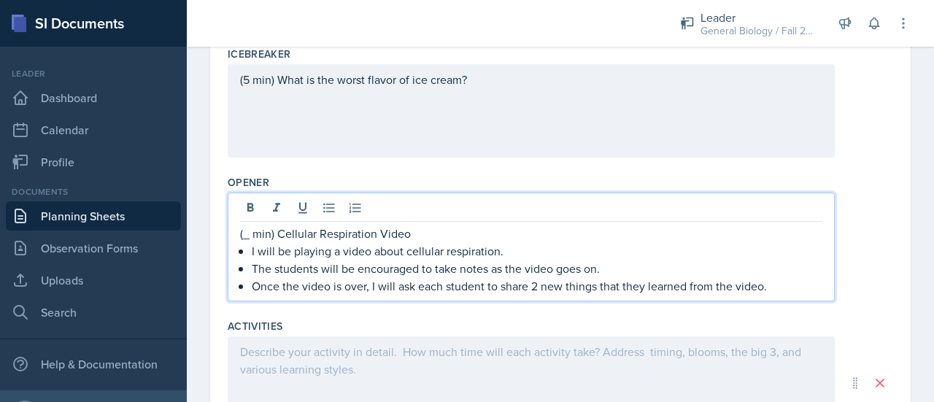
scroll to position [446, 0]
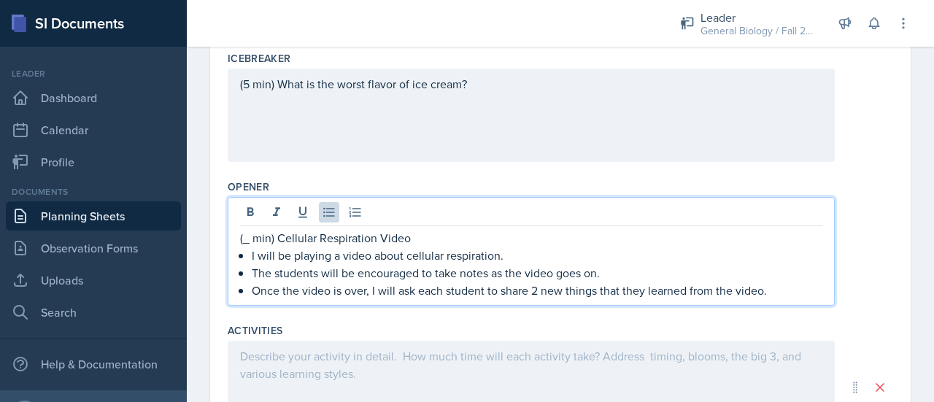
click at [791, 285] on p "Once the video is over, I will ask each student to share 2 new things that they…" at bounding box center [537, 291] width 570 height 18
click at [493, 238] on p "(_ min) Cellular Respiration Video" at bounding box center [531, 238] width 582 height 18
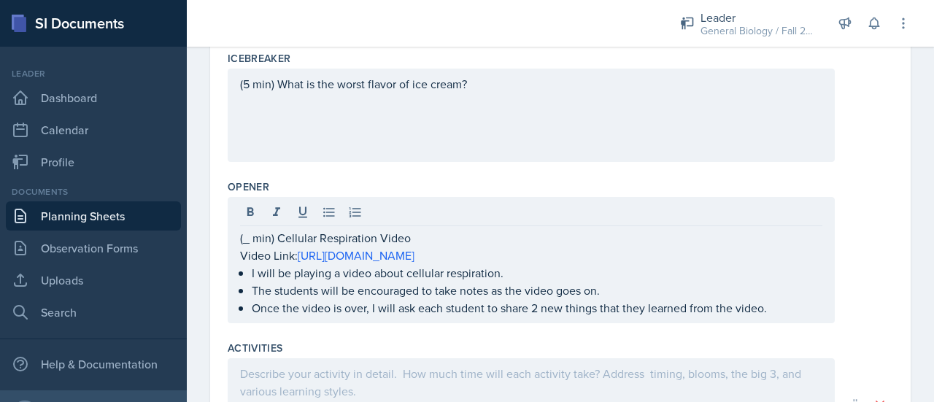
click at [238, 257] on div "(_ min) Cellular Respiration Video Video Link: [URL][DOMAIN_NAME] I will be pla…" at bounding box center [531, 260] width 607 height 126
click at [238, 243] on div "(_ min) Cellular Respiration Video Video Link: [URL][DOMAIN_NAME] I will be pla…" at bounding box center [531, 260] width 607 height 126
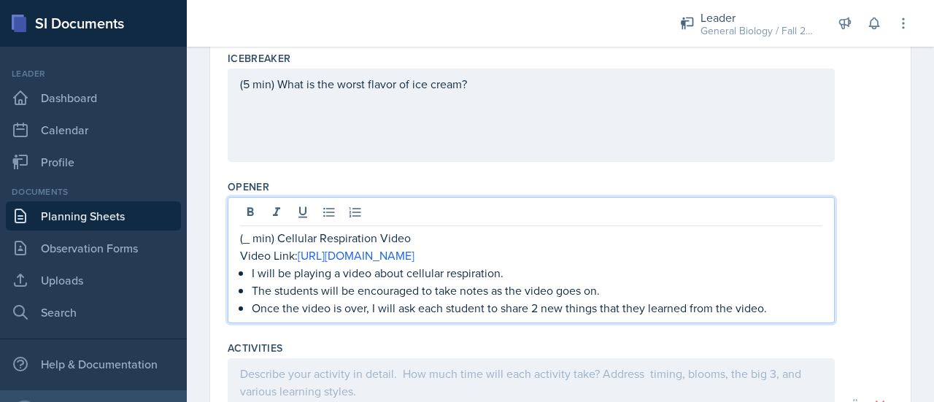
click at [239, 247] on div "(_ min) Cellular Respiration Video Video Link: [URL][DOMAIN_NAME] I will be pla…" at bounding box center [531, 260] width 607 height 126
click at [242, 255] on p "Video Link: [URL][DOMAIN_NAME]" at bounding box center [531, 256] width 582 height 18
click at [251, 239] on p "(_ min) Cellular Respiration Video" at bounding box center [531, 238] width 582 height 18
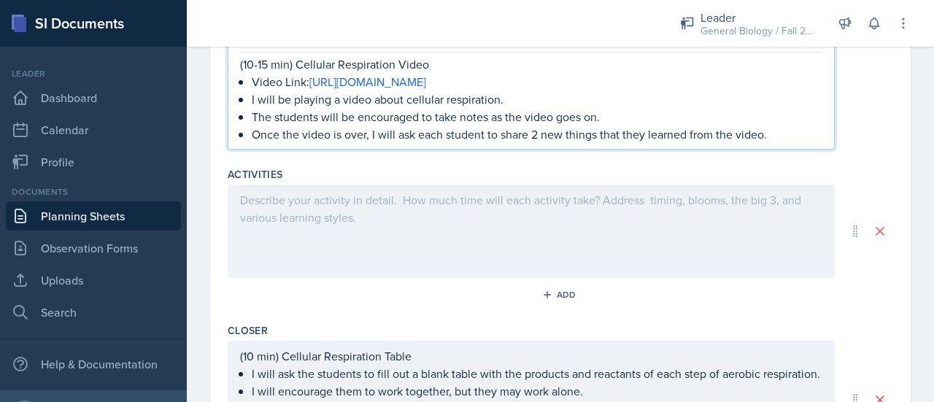
scroll to position [624, 0]
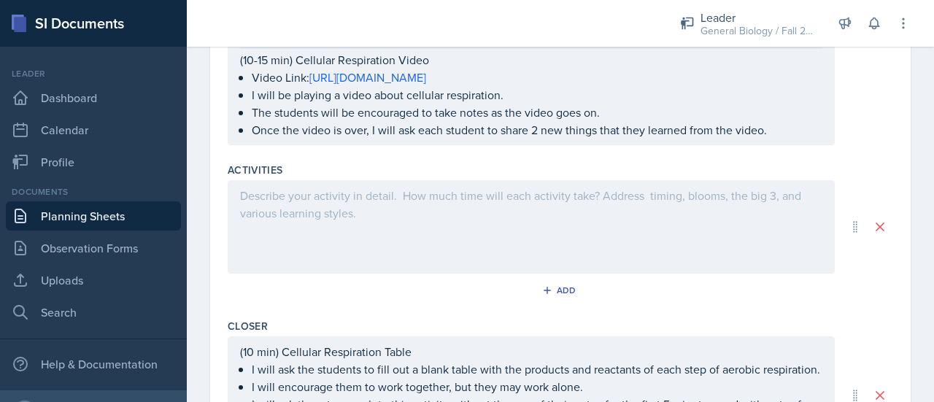
click at [433, 244] on div at bounding box center [531, 226] width 607 height 93
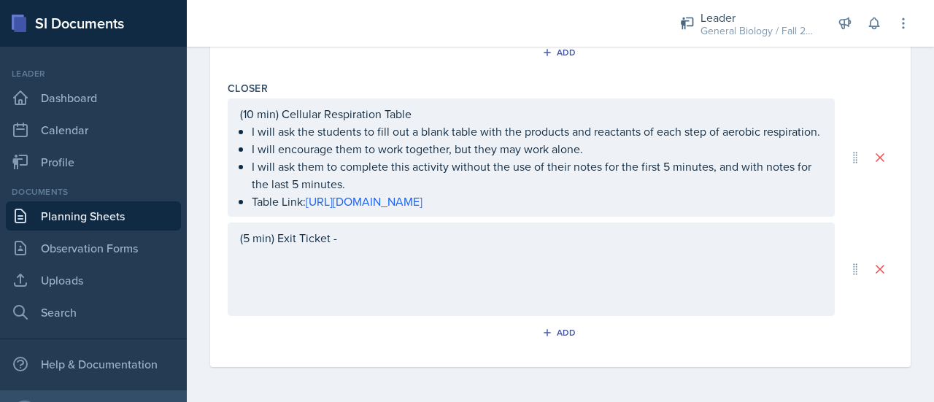
scroll to position [867, 0]
click at [397, 247] on div "(5 min) Exit Ticket -" at bounding box center [531, 268] width 607 height 93
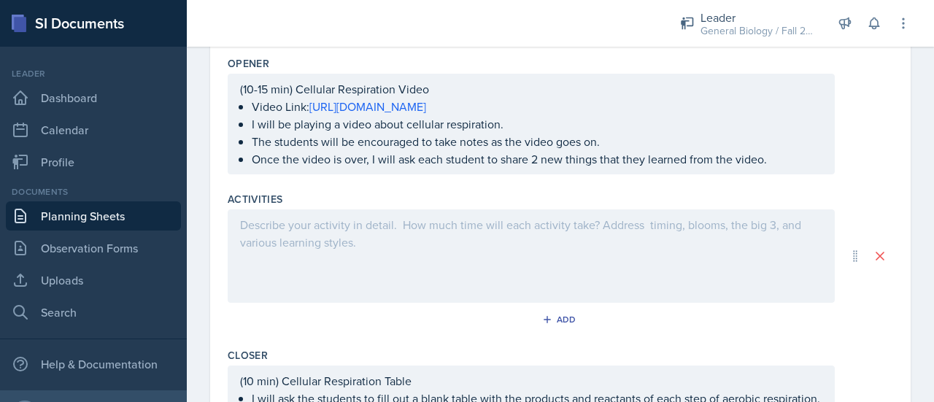
click at [340, 263] on div at bounding box center [531, 255] width 607 height 93
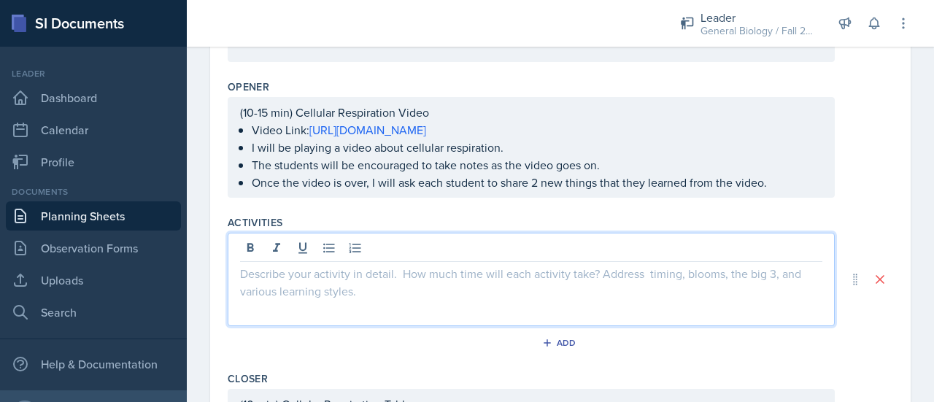
scroll to position [546, 0]
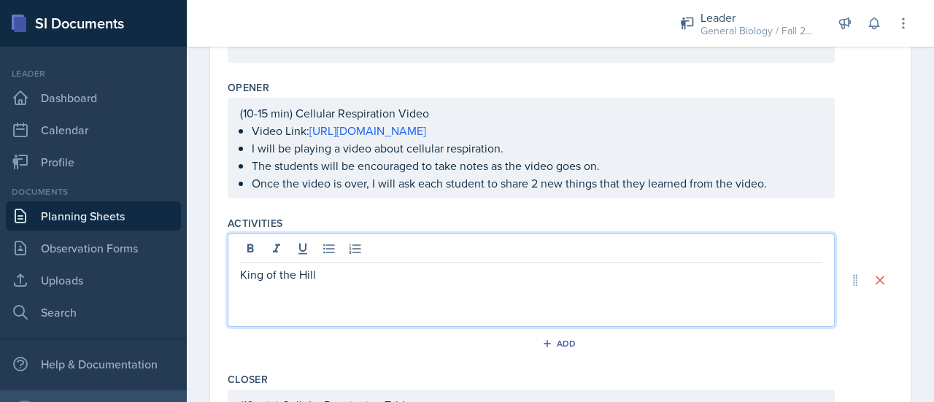
click at [239, 275] on div "King of the Hill" at bounding box center [531, 279] width 607 height 93
click at [242, 274] on p "King of the Hill" at bounding box center [531, 275] width 582 height 18
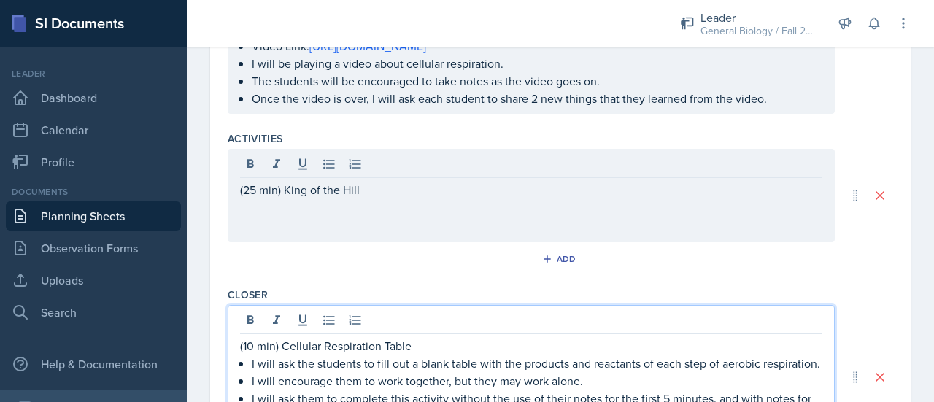
scroll to position [656, 0]
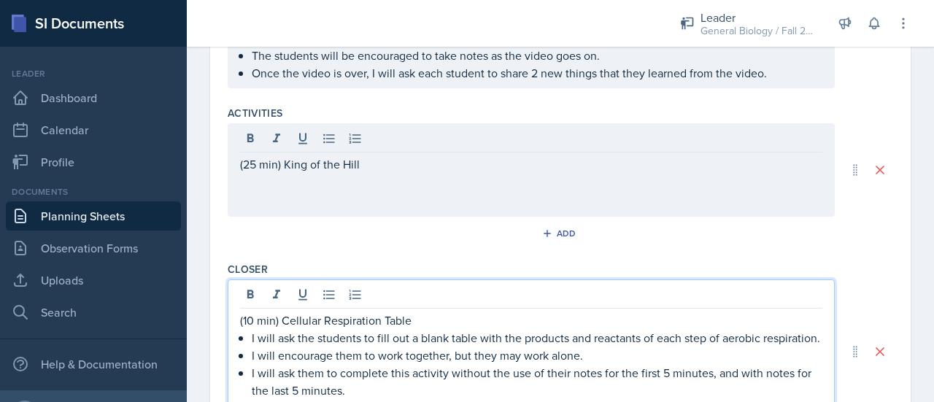
click at [252, 320] on p "(10 min) Cellular Respiration Table" at bounding box center [531, 320] width 582 height 18
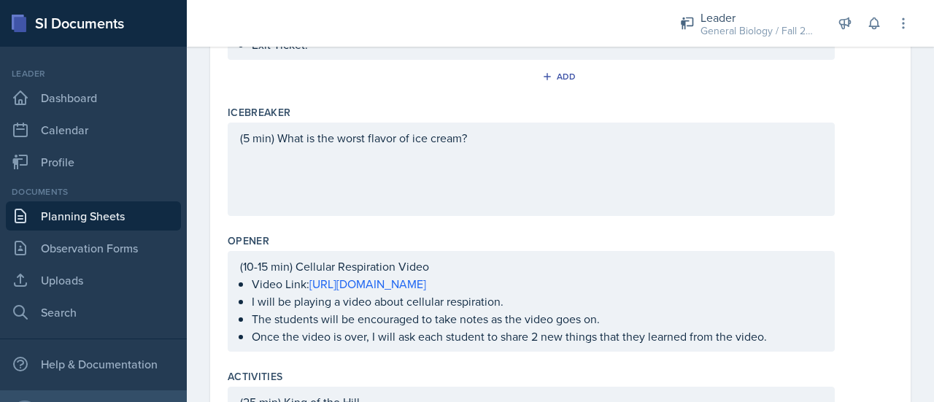
scroll to position [392, 0]
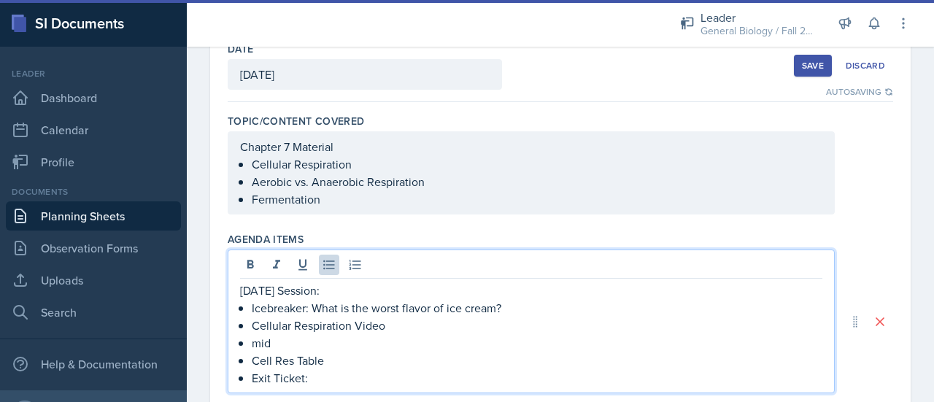
click at [295, 334] on p "mid" at bounding box center [537, 343] width 570 height 18
